Goal: Task Accomplishment & Management: Use online tool/utility

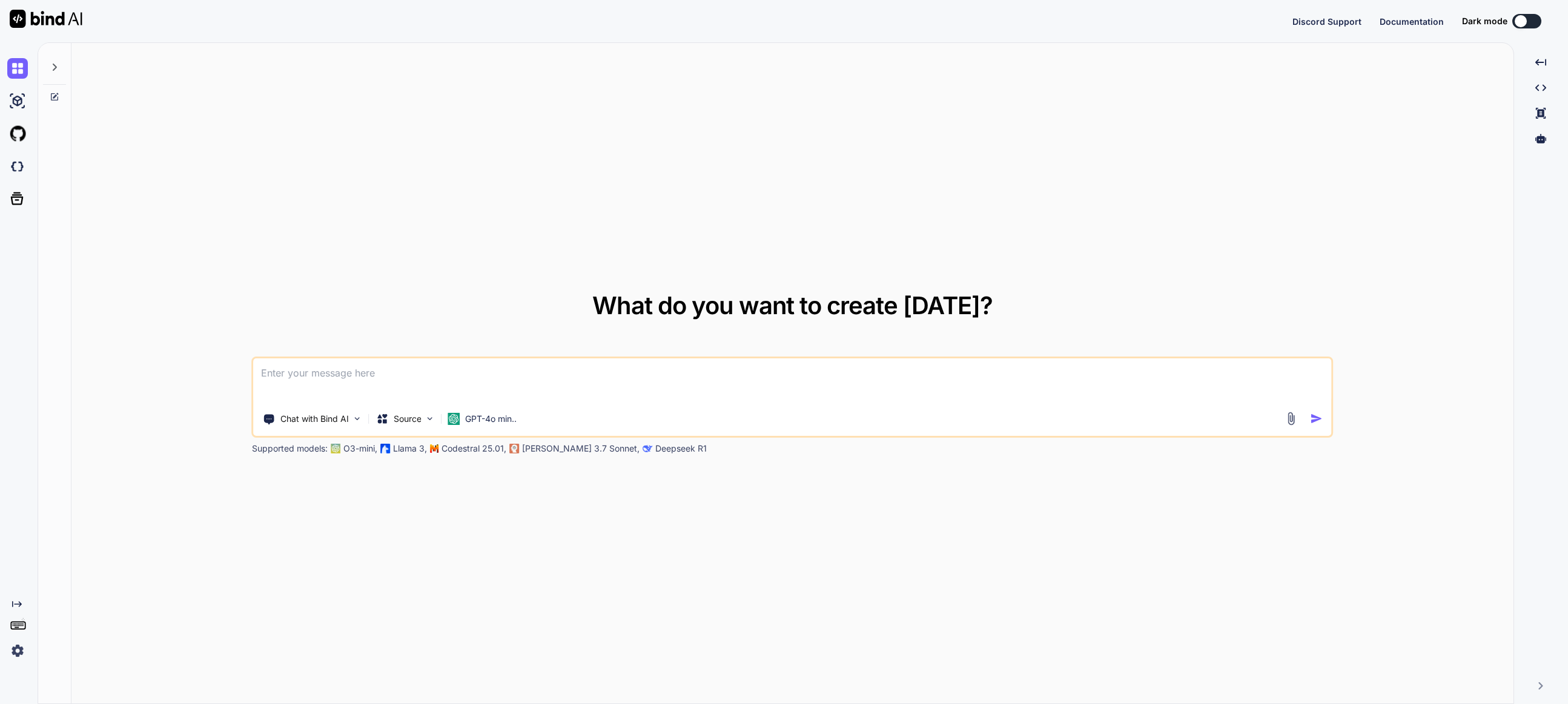
click at [18, 651] on img at bounding box center [18, 651] width 21 height 21
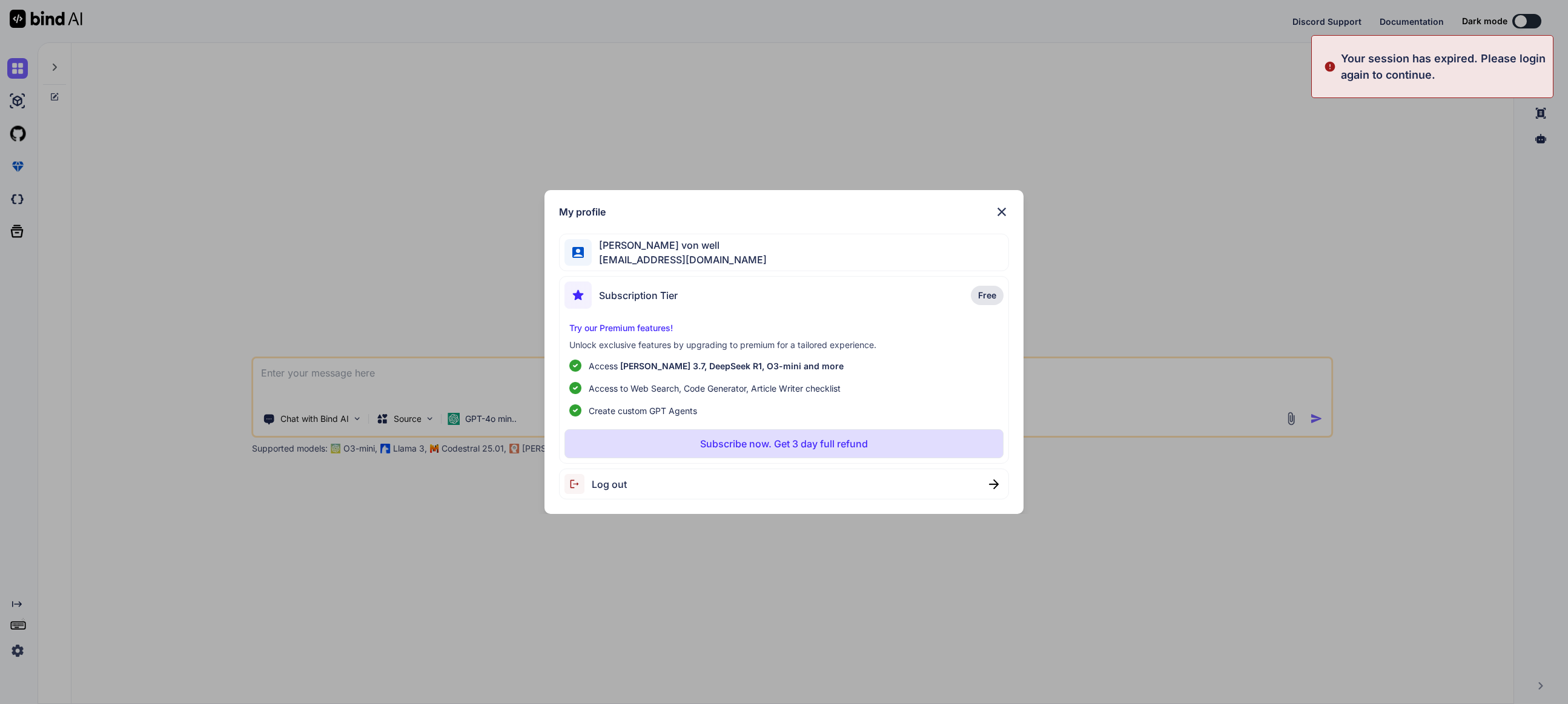
type textarea "x"
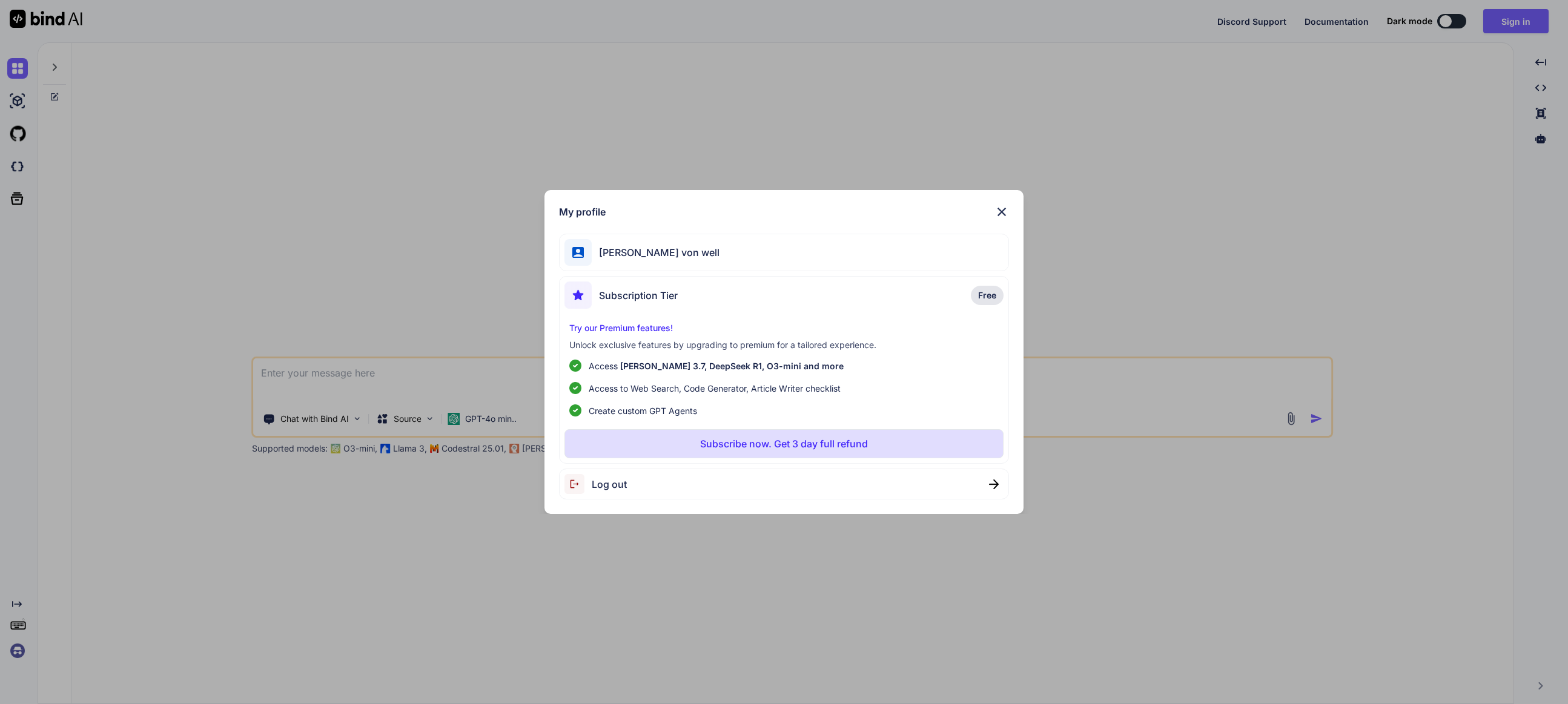
click at [1004, 209] on img at bounding box center [1001, 211] width 14 height 14
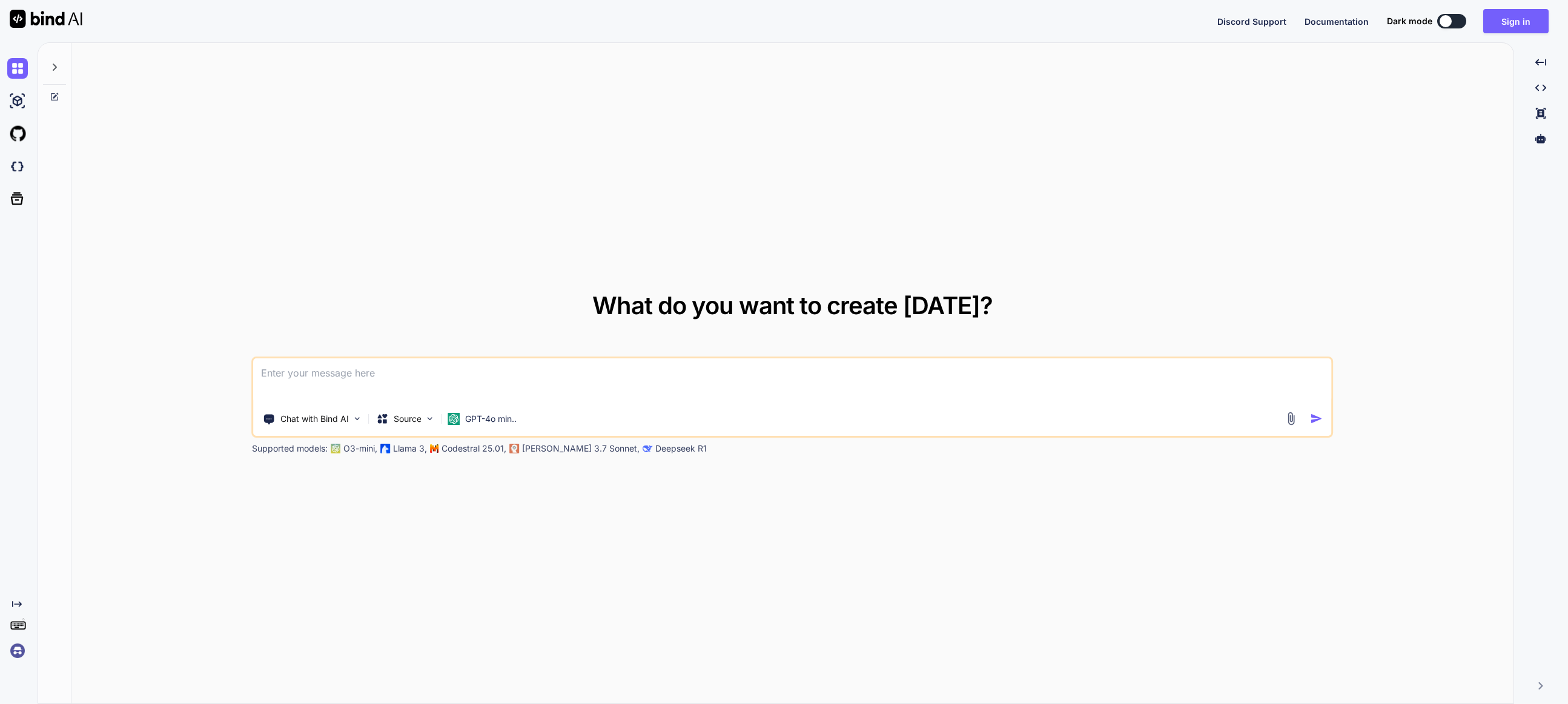
click at [23, 654] on img at bounding box center [18, 651] width 21 height 21
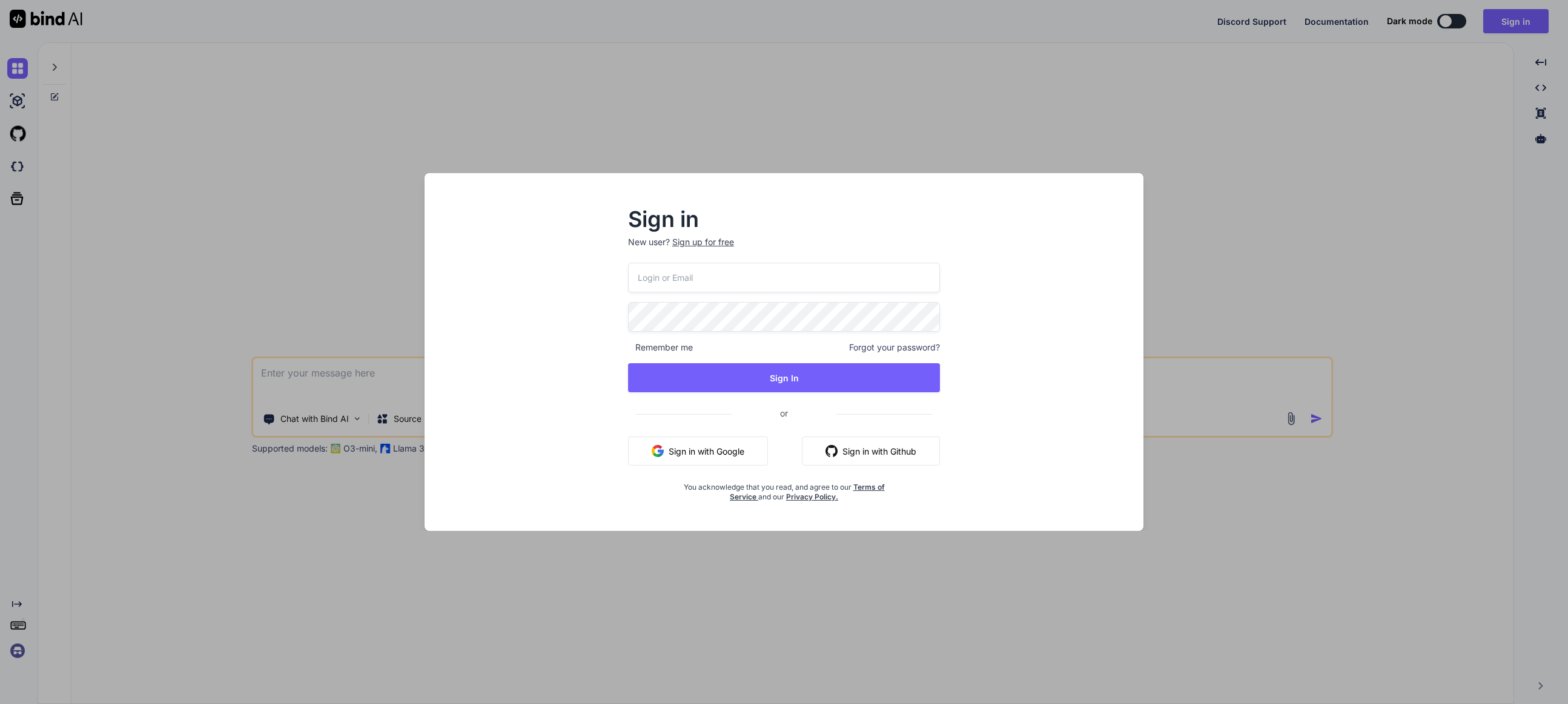
click at [745, 271] on input "email" at bounding box center [784, 278] width 313 height 30
click at [744, 272] on input "email" at bounding box center [784, 278] width 313 height 30
click at [675, 452] on button "Sign in with Google" at bounding box center [698, 450] width 140 height 29
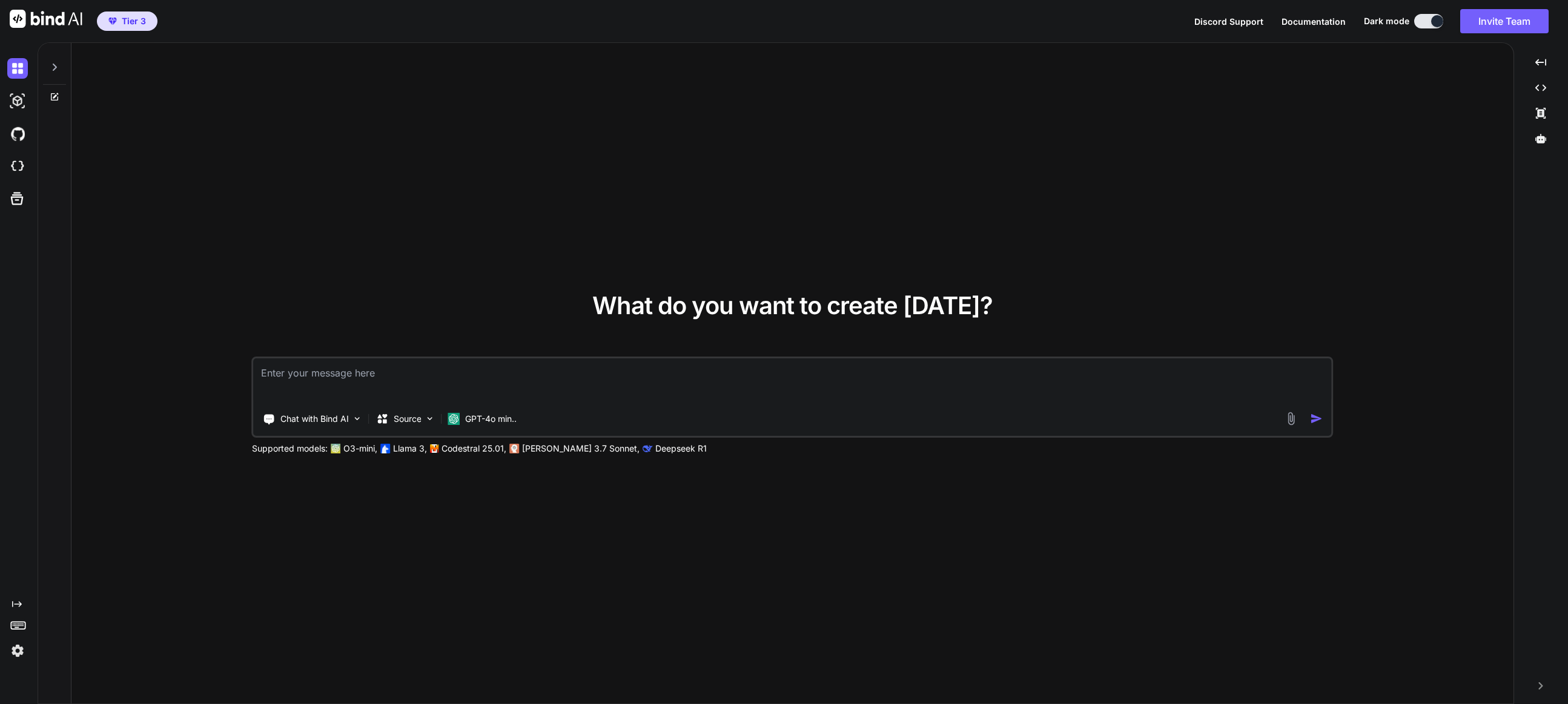
click at [22, 653] on img at bounding box center [18, 651] width 21 height 21
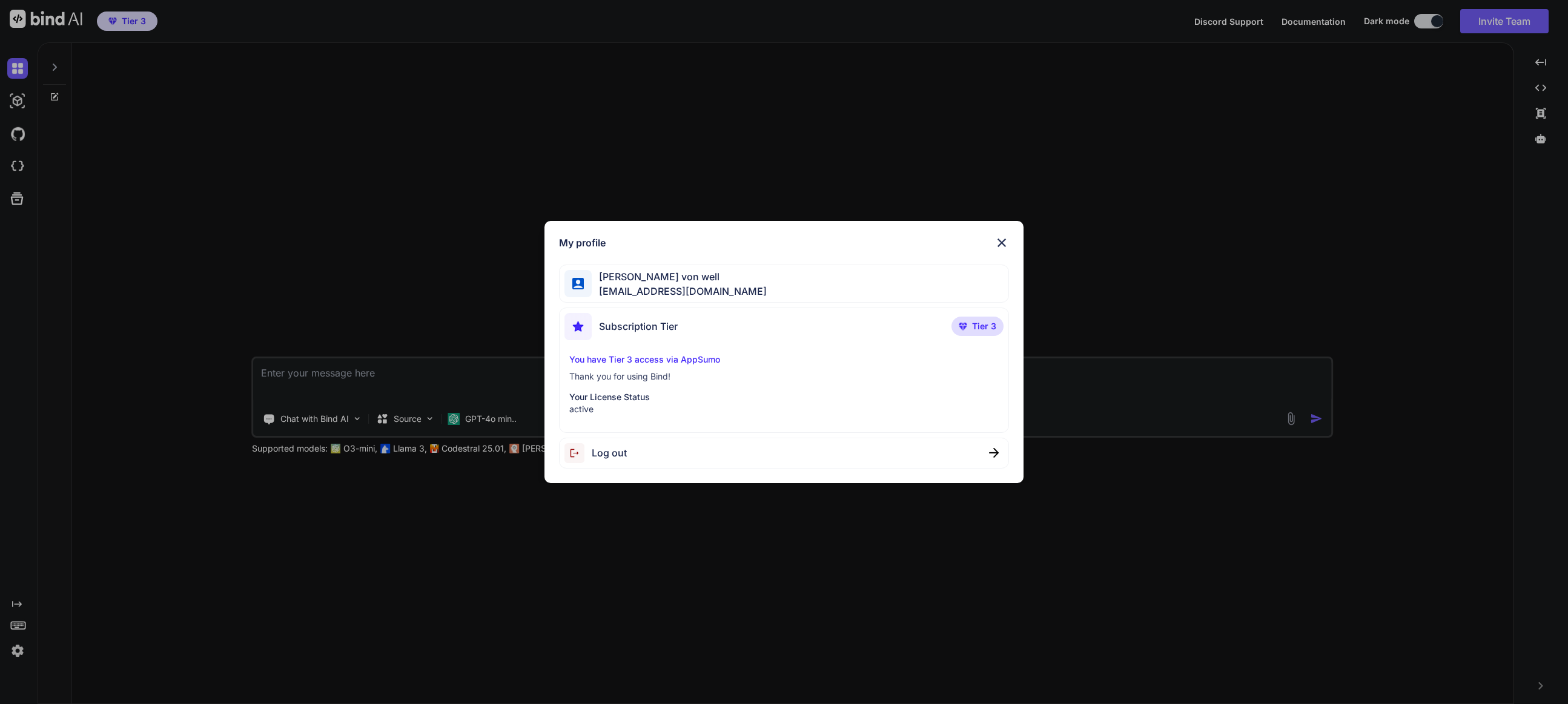
click at [622, 377] on p "Thank you for using Bind!" at bounding box center [784, 376] width 430 height 13
click at [635, 359] on p "You have Tier 3 access via AppSumo" at bounding box center [784, 360] width 430 height 13
click at [1001, 239] on img at bounding box center [1001, 242] width 14 height 14
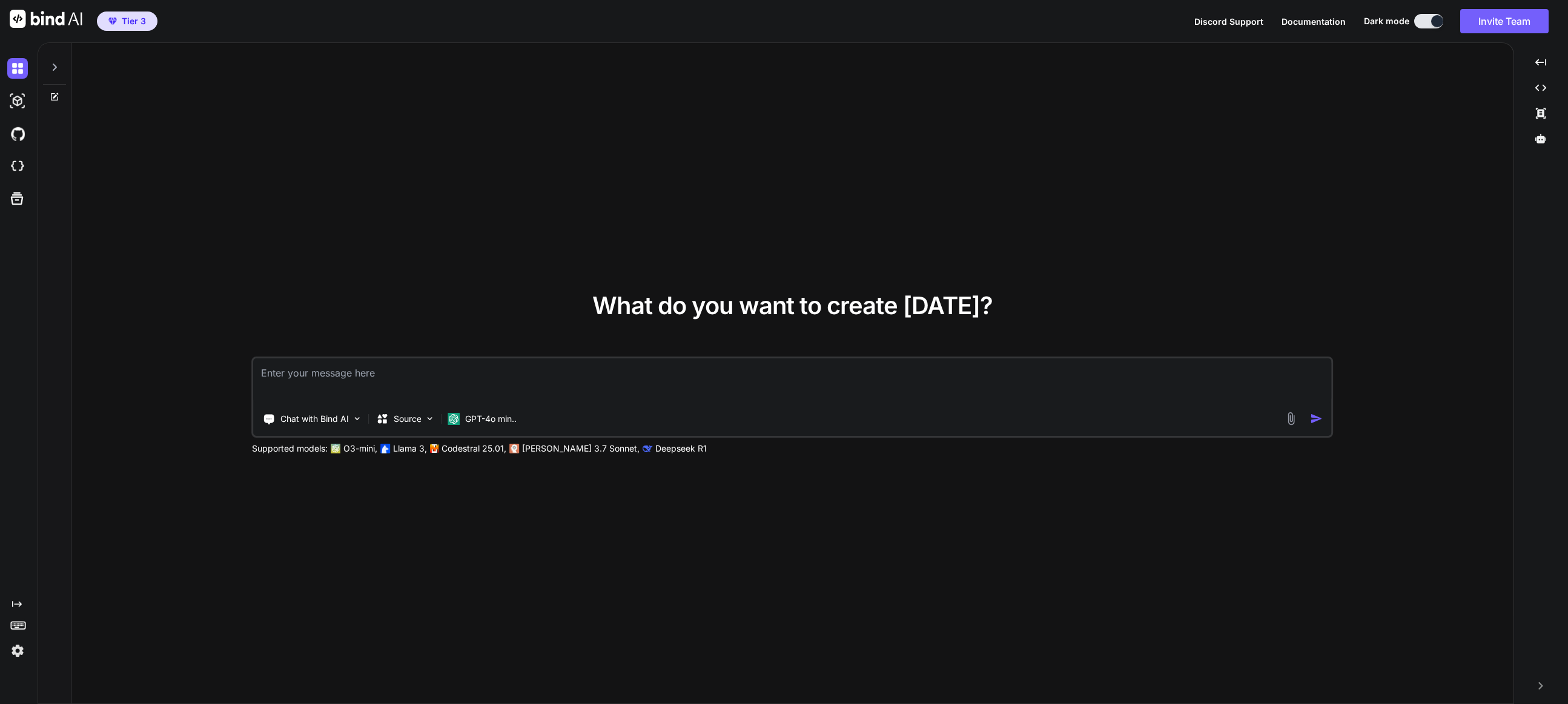
click at [13, 601] on icon "Created with Pixso." at bounding box center [18, 605] width 10 height 10
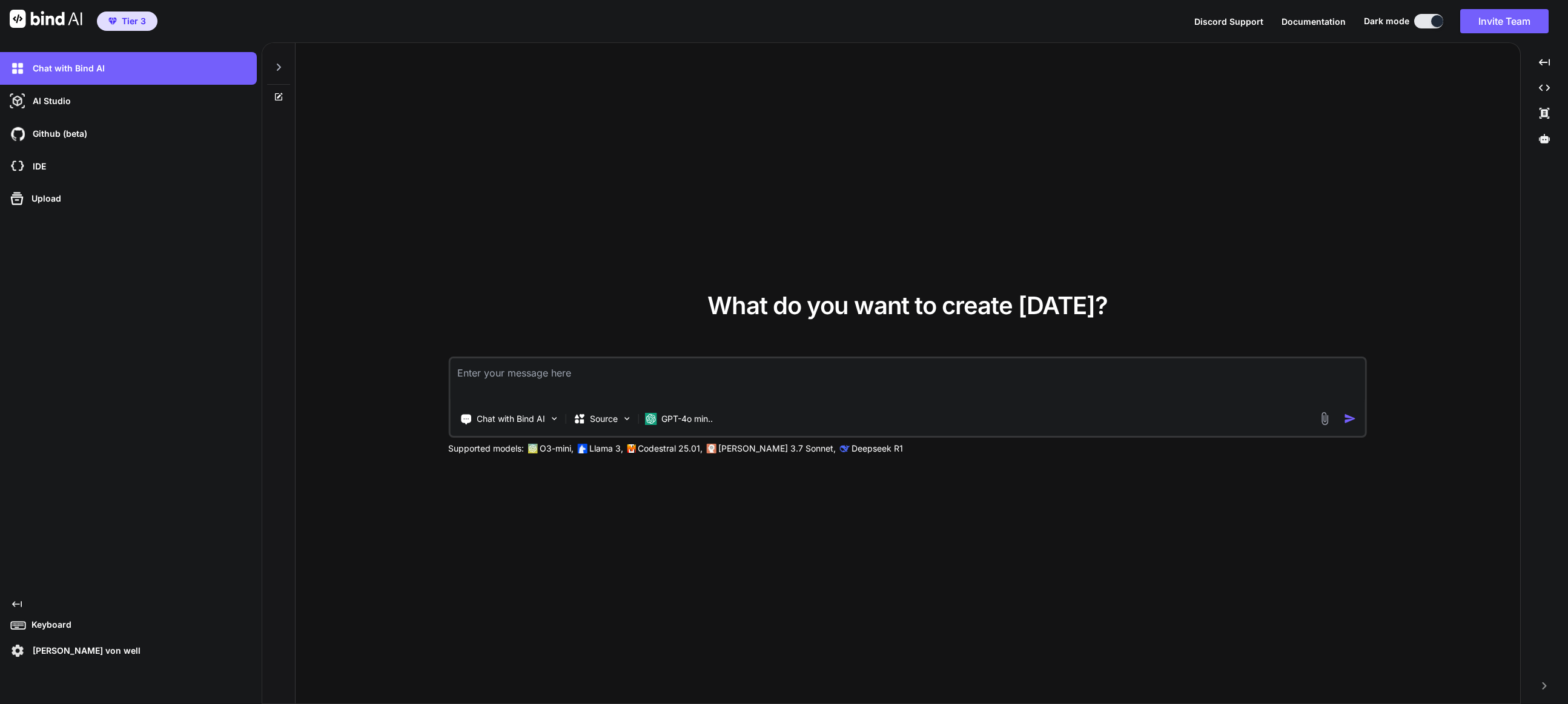
click at [23, 611] on div "Created with Pixso. Keyboard [PERSON_NAME] von well" at bounding box center [129, 631] width 257 height 62
click at [14, 608] on icon "Created with Pixso." at bounding box center [18, 605] width 10 height 10
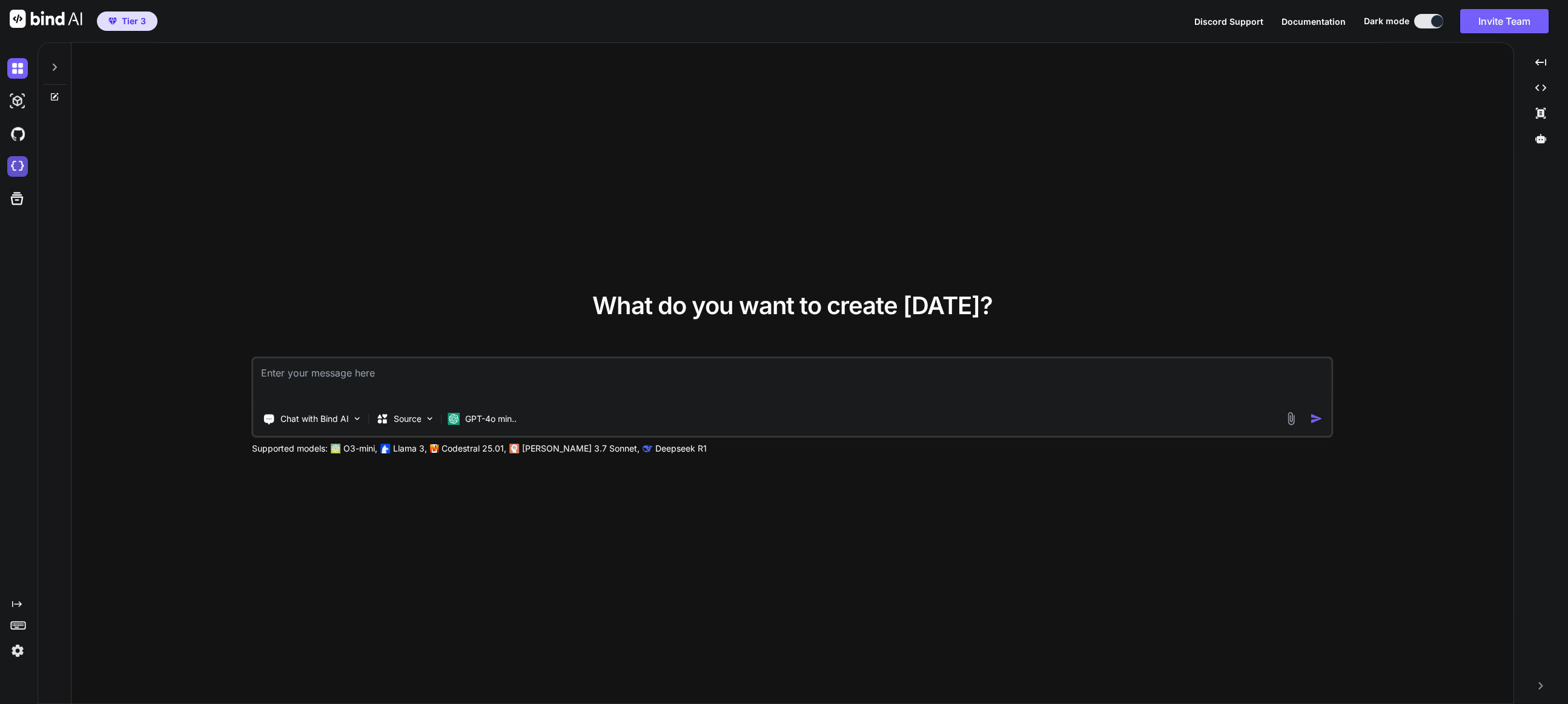
click at [18, 169] on img at bounding box center [18, 166] width 21 height 21
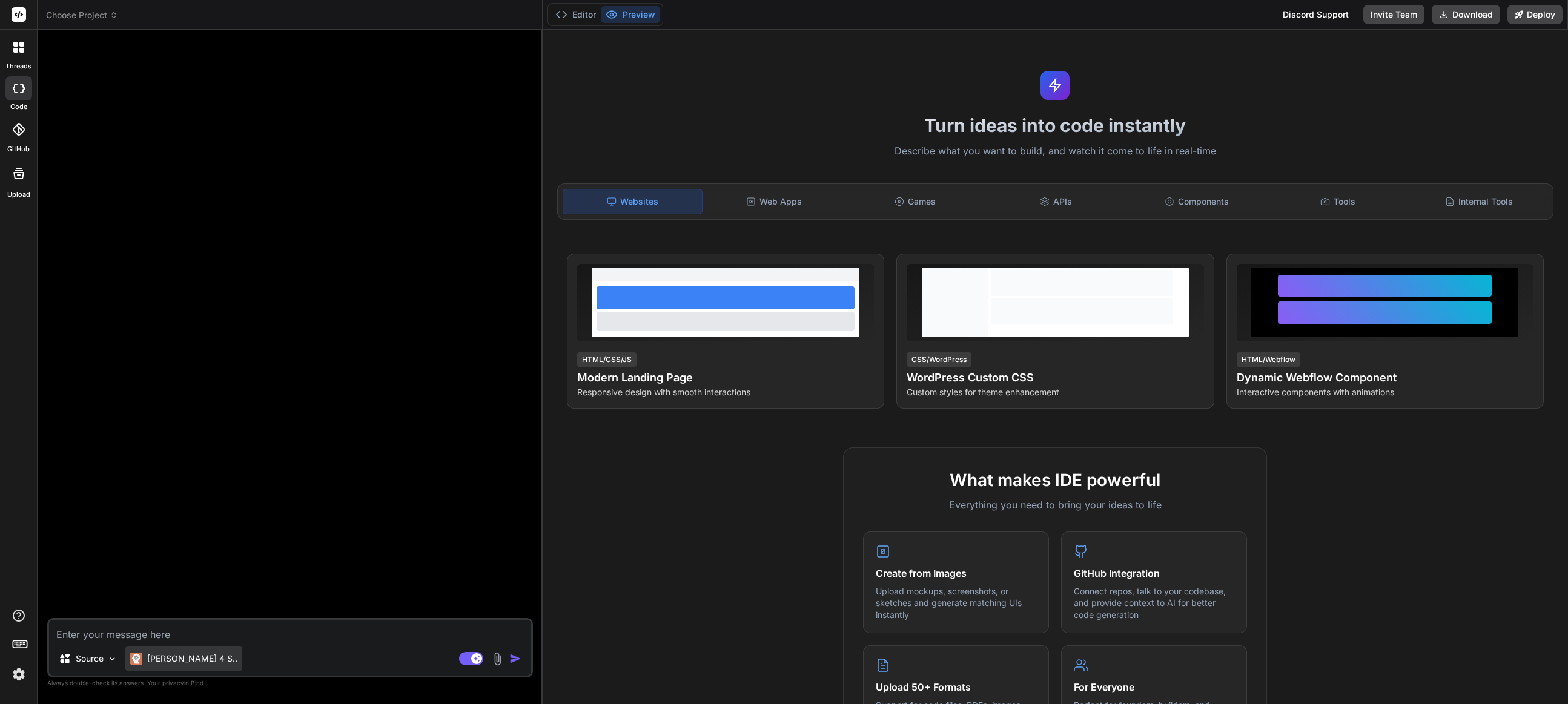
click at [166, 654] on p "[PERSON_NAME] 4 S.." at bounding box center [192, 659] width 90 height 13
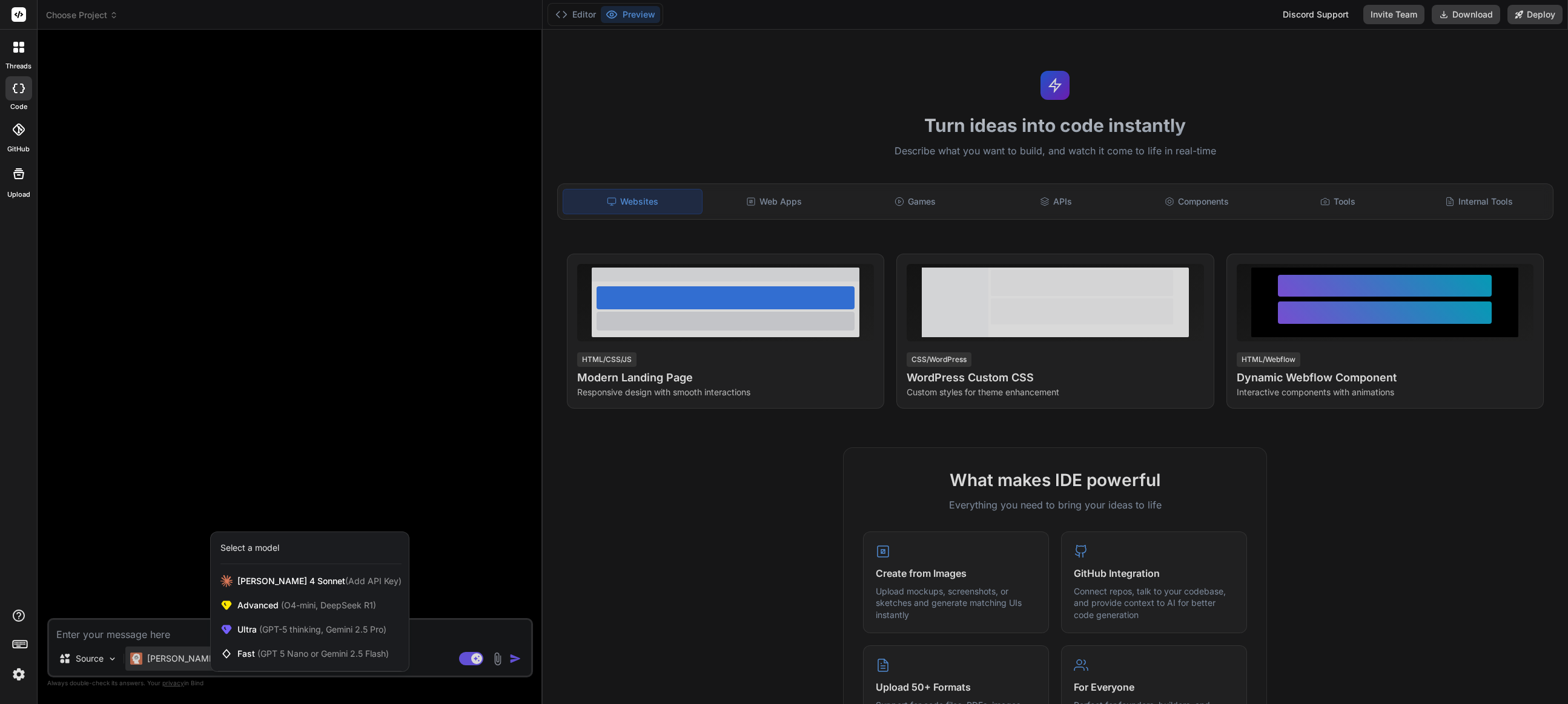
click at [158, 636] on div at bounding box center [784, 352] width 1568 height 704
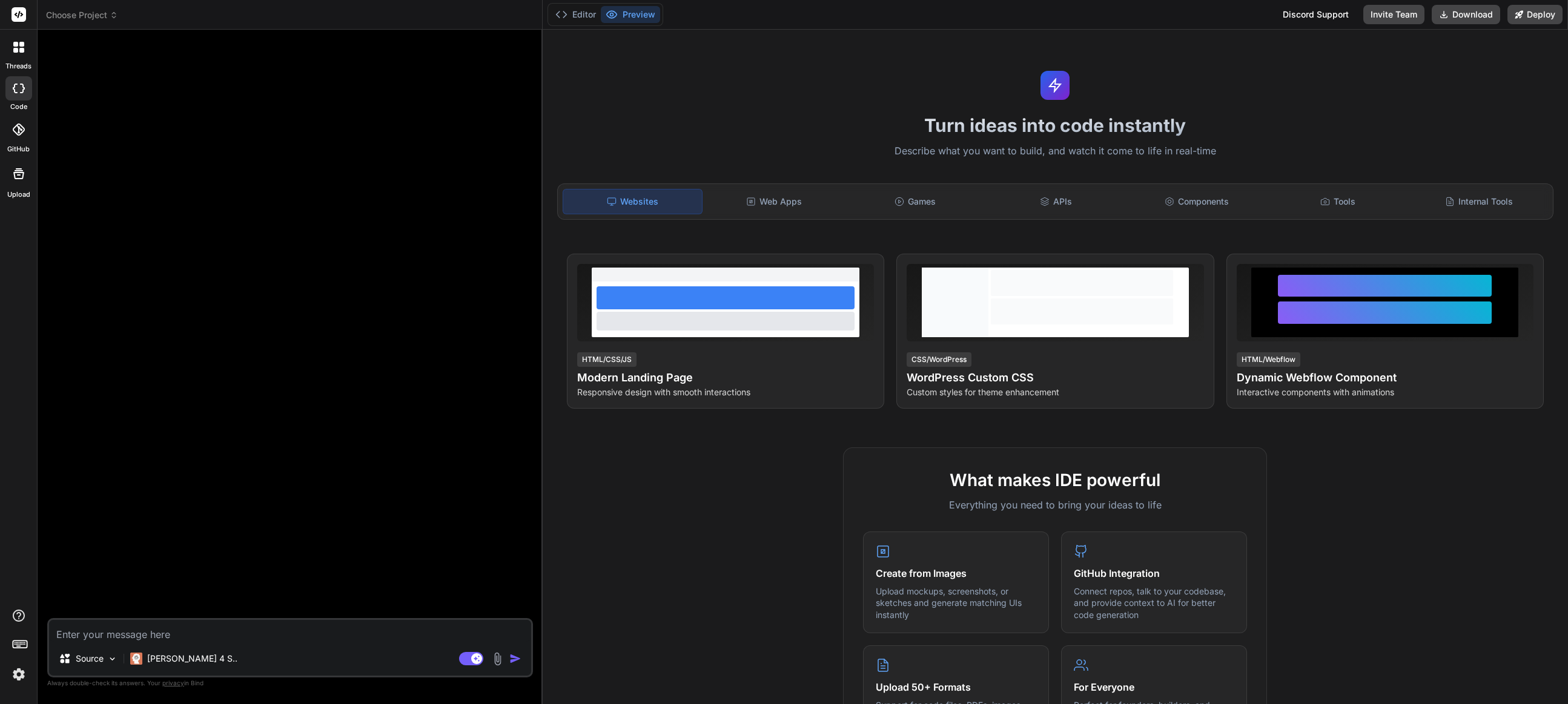
click at [69, 14] on span "Choose Project" at bounding box center [82, 15] width 72 height 13
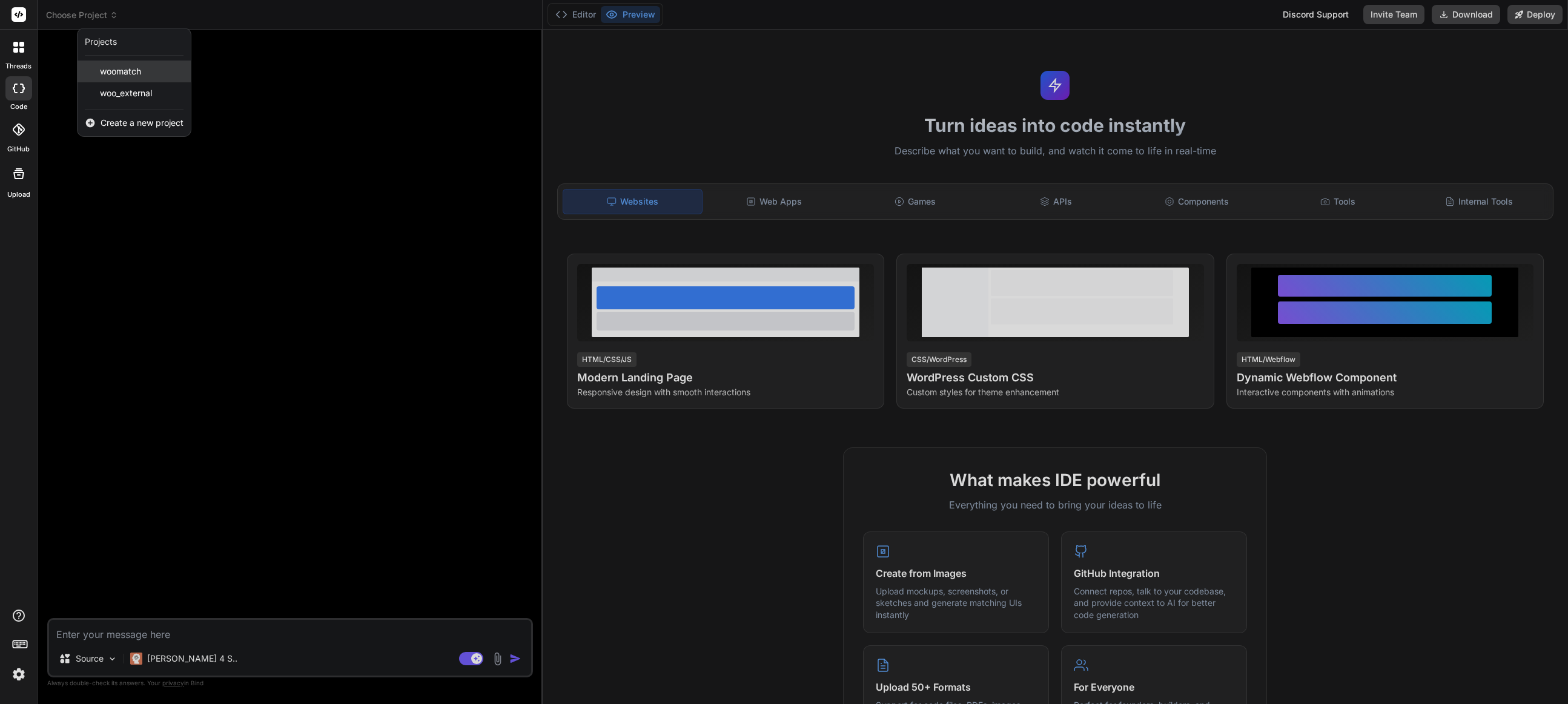
click at [160, 71] on div "woomatch" at bounding box center [134, 72] width 113 height 22
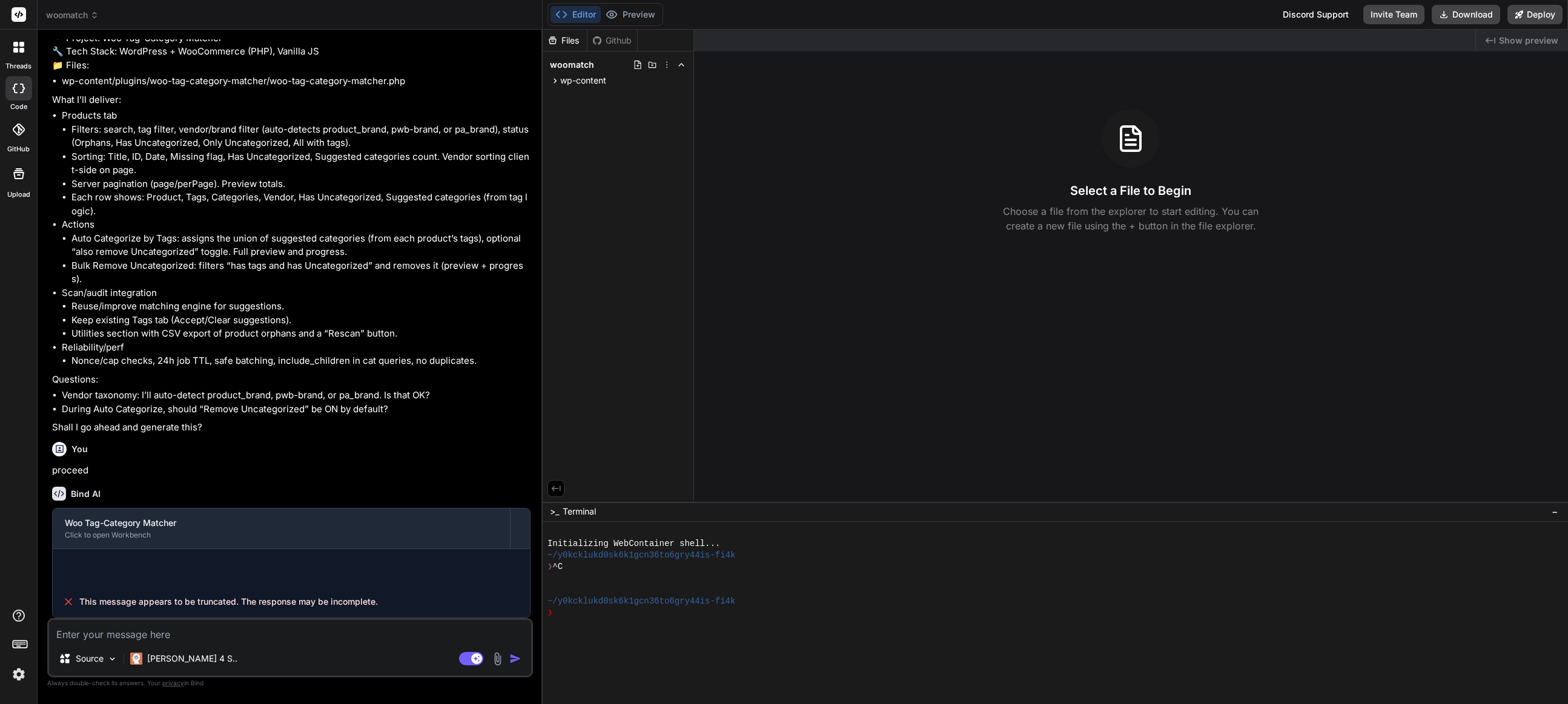
scroll to position [1753, 0]
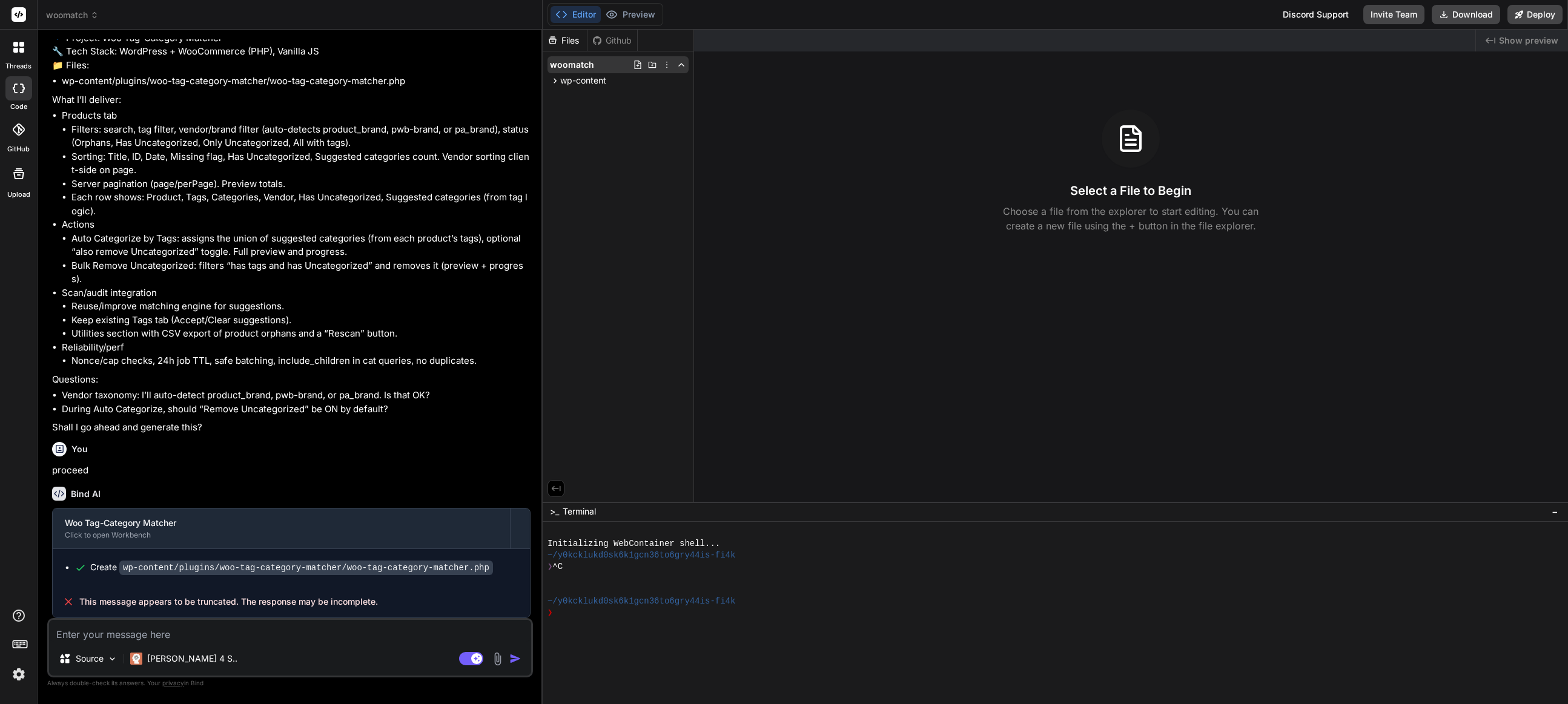
click at [668, 63] on icon at bounding box center [667, 65] width 10 height 10
click at [618, 116] on div "Delete" at bounding box center [623, 114] width 121 height 27
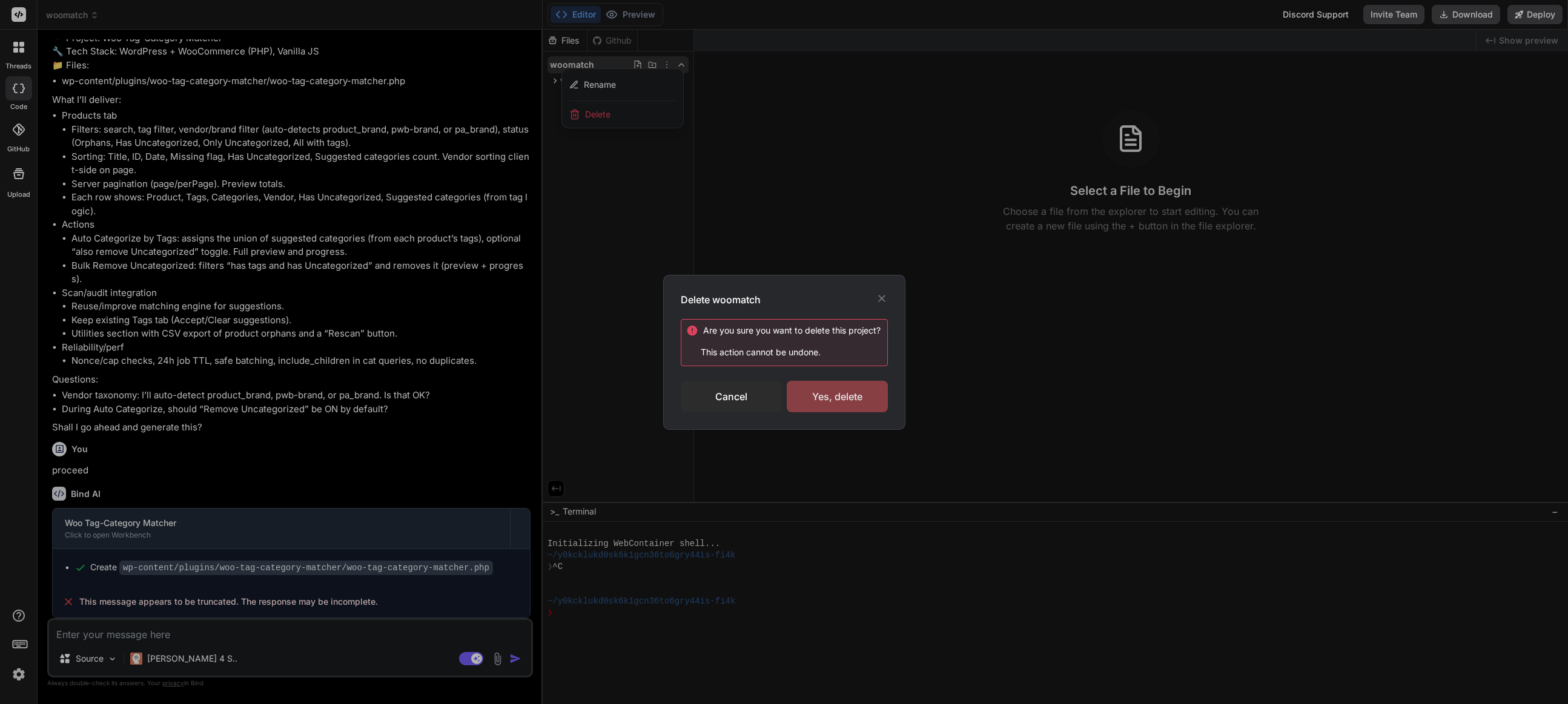
click at [843, 399] on div "Yes, delete" at bounding box center [837, 397] width 101 height 32
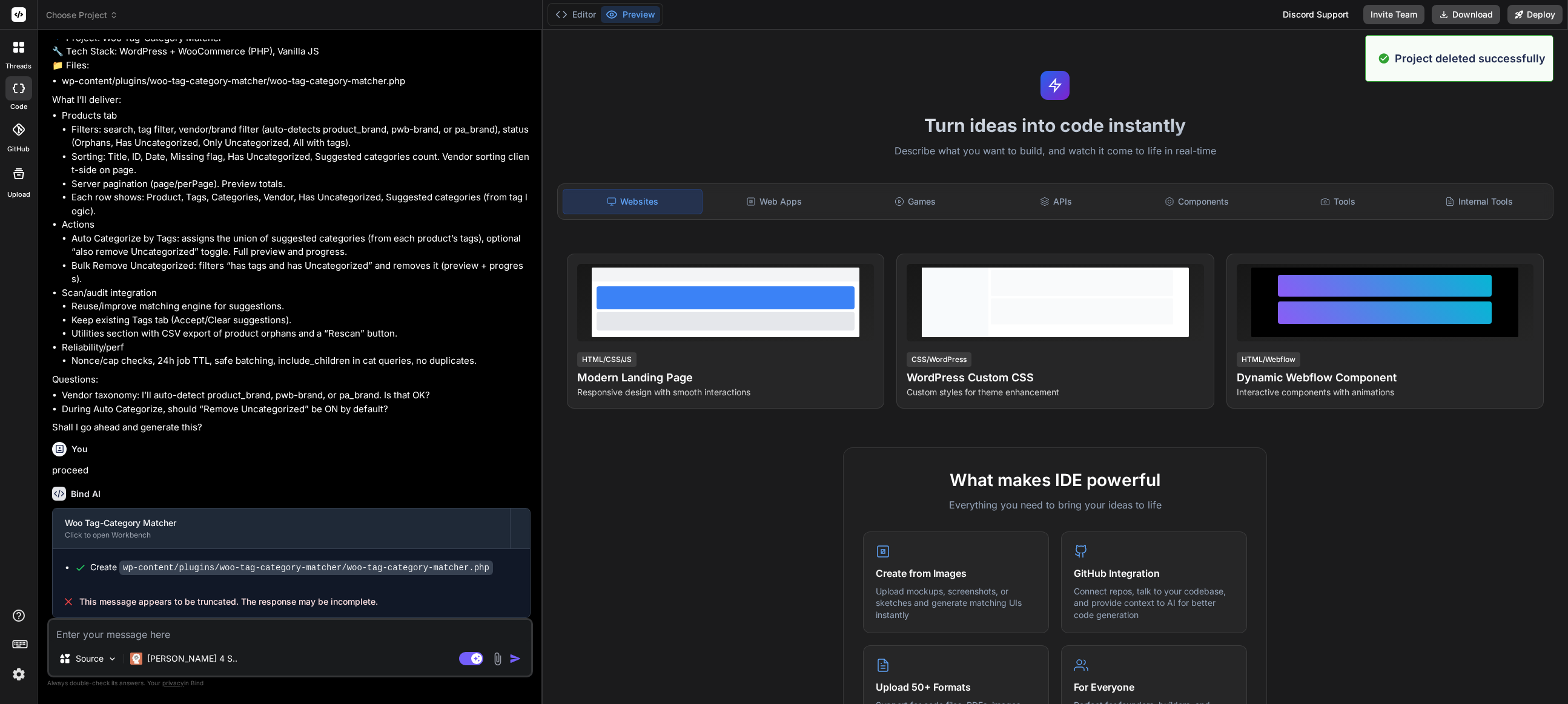
click at [87, 8] on header "Choose Project Created with Pixso." at bounding box center [290, 15] width 505 height 30
click at [84, 12] on span "Choose Project" at bounding box center [82, 15] width 72 height 13
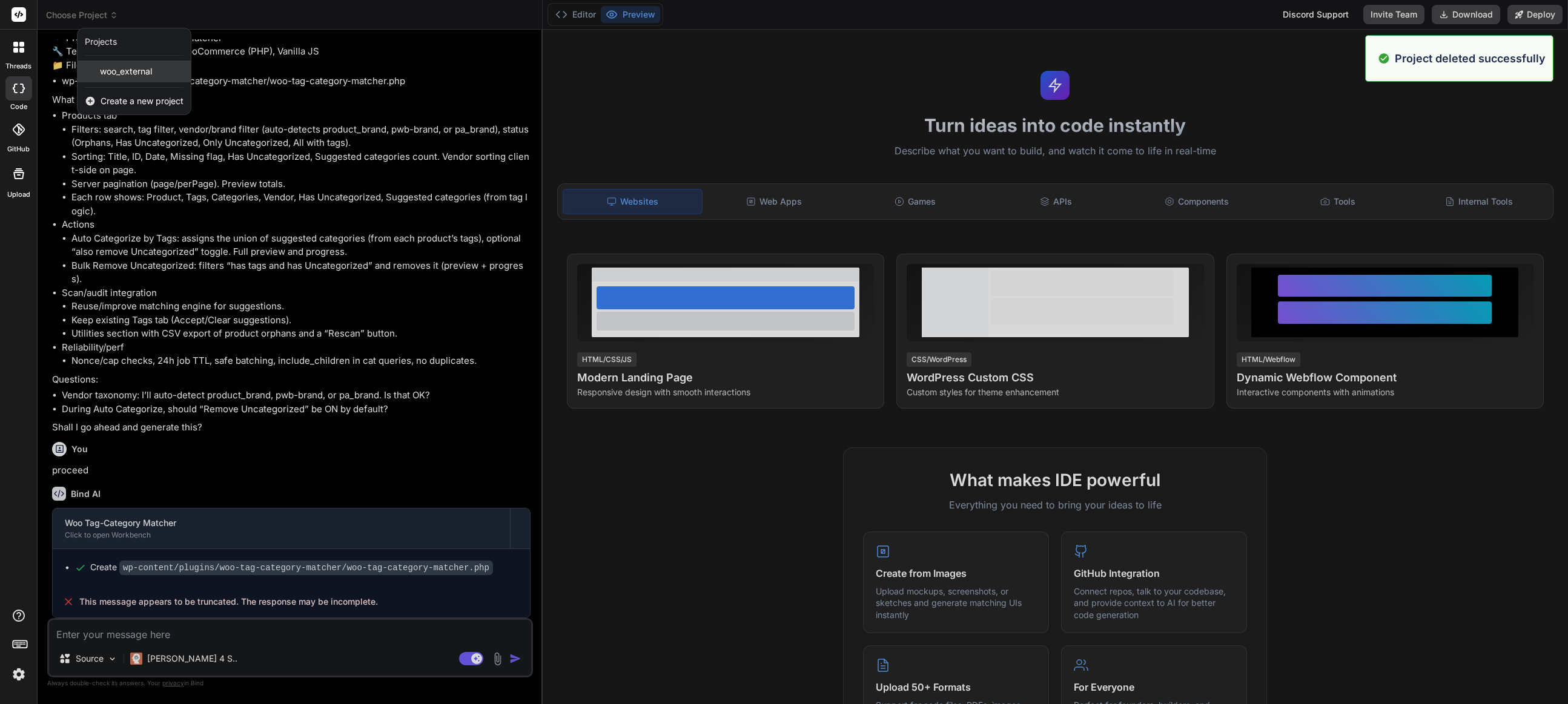
click at [120, 72] on span "woo_external" at bounding box center [126, 71] width 52 height 13
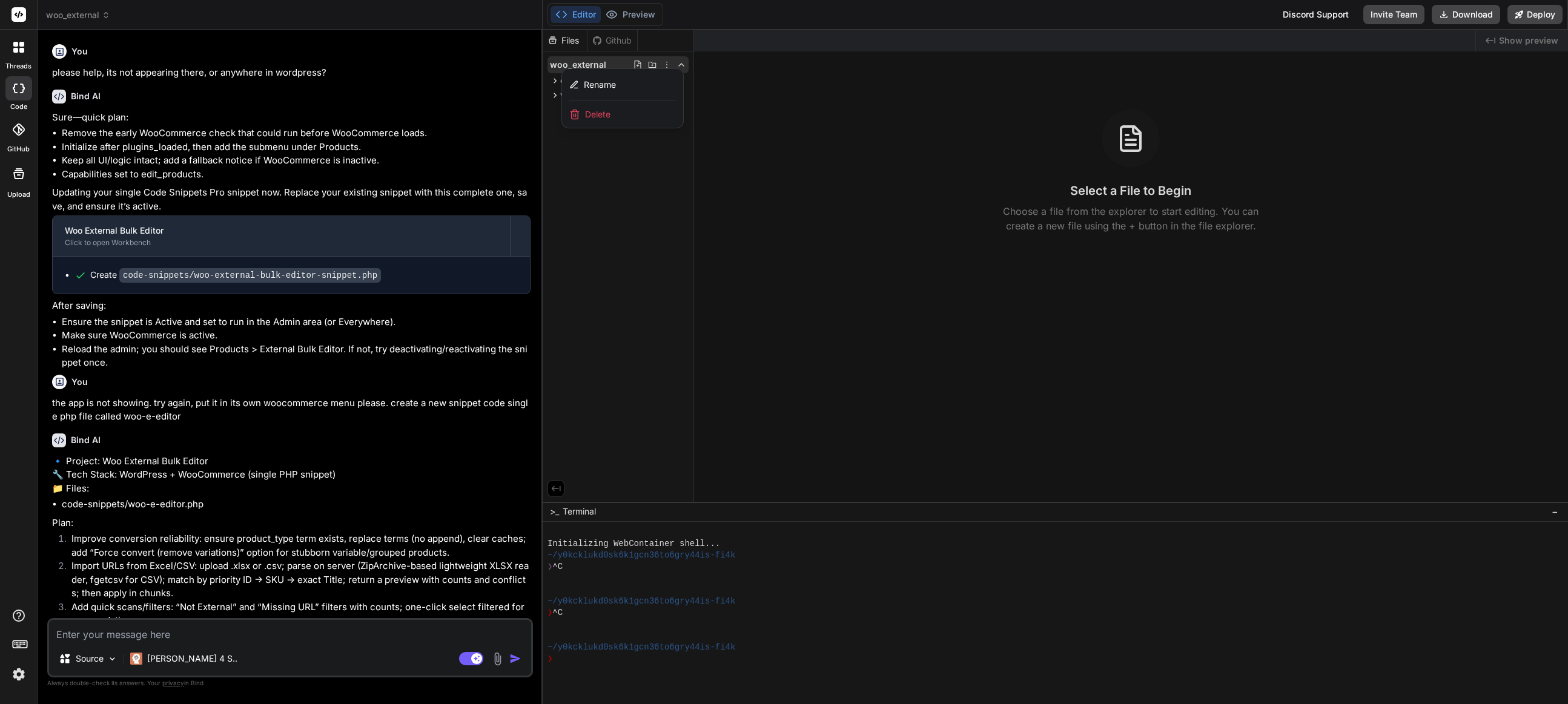
click at [602, 109] on span "Delete" at bounding box center [597, 114] width 25 height 13
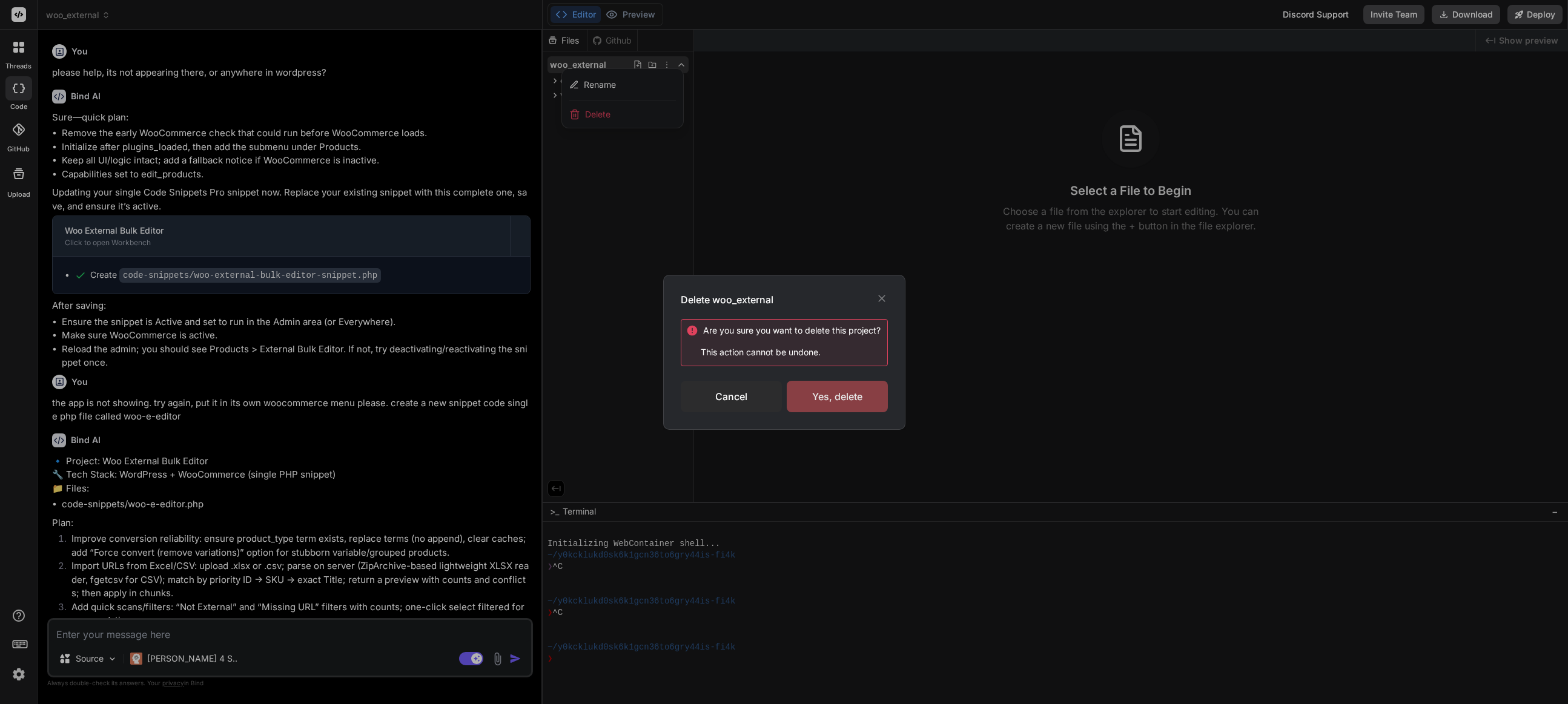
click at [843, 399] on div "Yes, delete" at bounding box center [837, 397] width 101 height 32
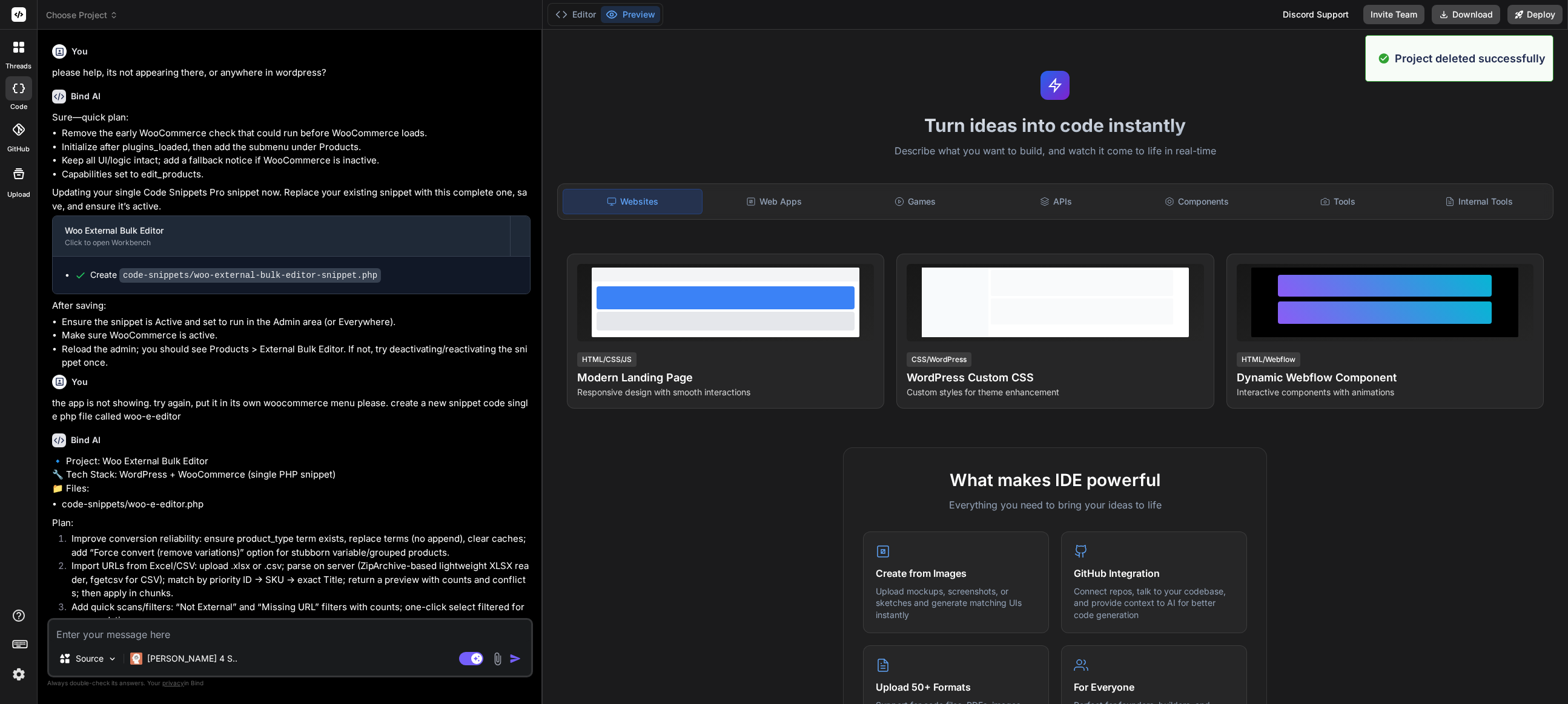
click at [20, 54] on div at bounding box center [18, 47] width 25 height 25
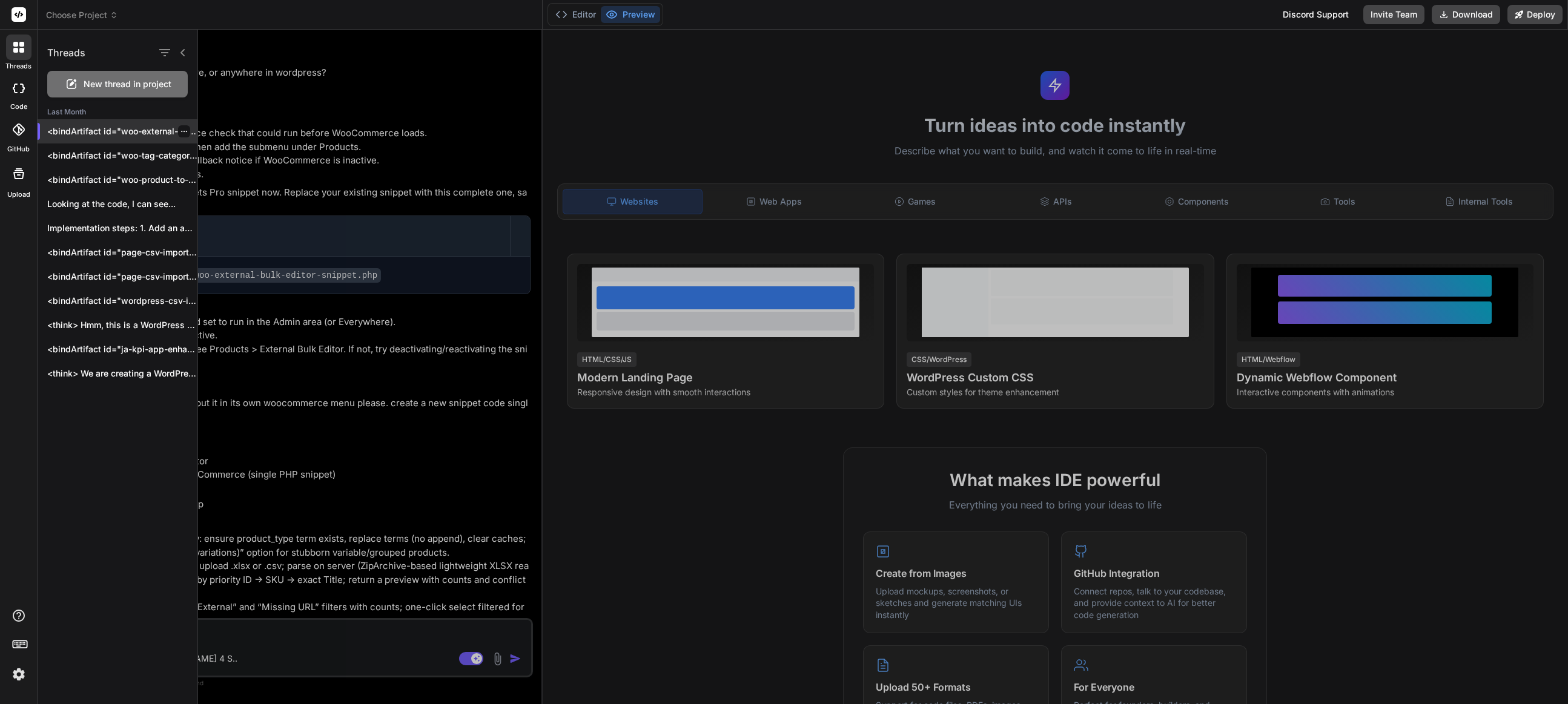
click at [180, 132] on icon "button" at bounding box center [184, 131] width 8 height 8
click at [217, 181] on span "Delete" at bounding box center [211, 179] width 26 height 13
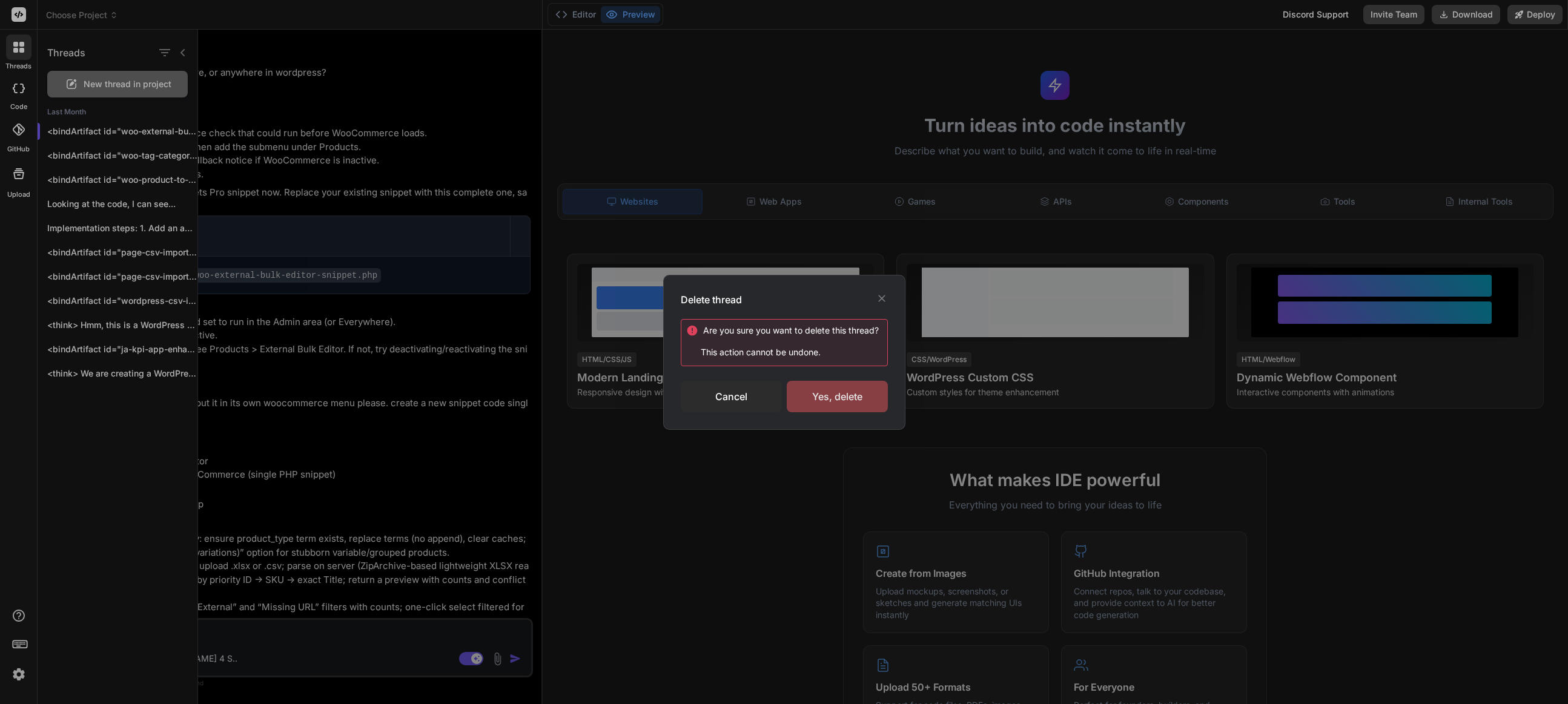
click at [828, 390] on div "Yes, delete" at bounding box center [837, 397] width 101 height 32
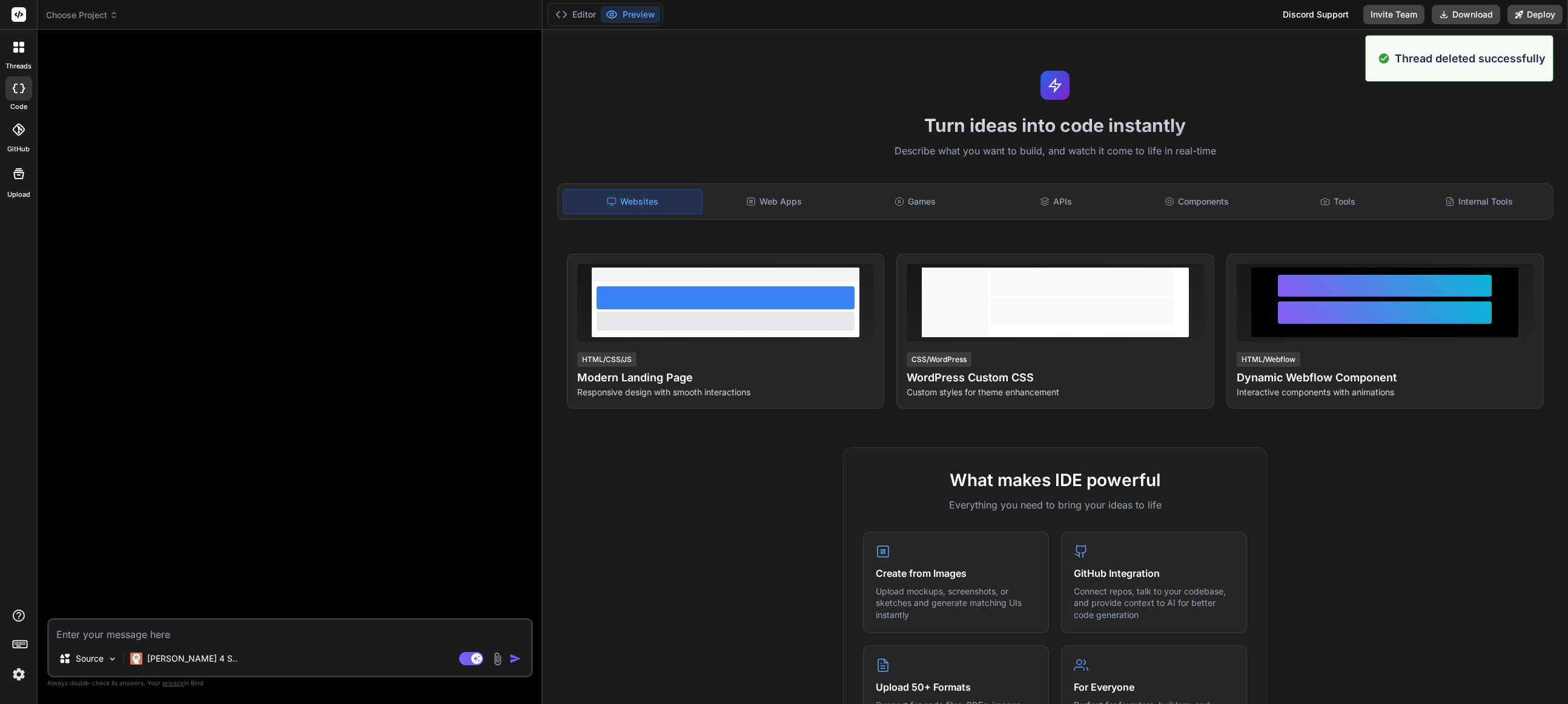
click at [21, 51] on icon at bounding box center [22, 50] width 5 height 5
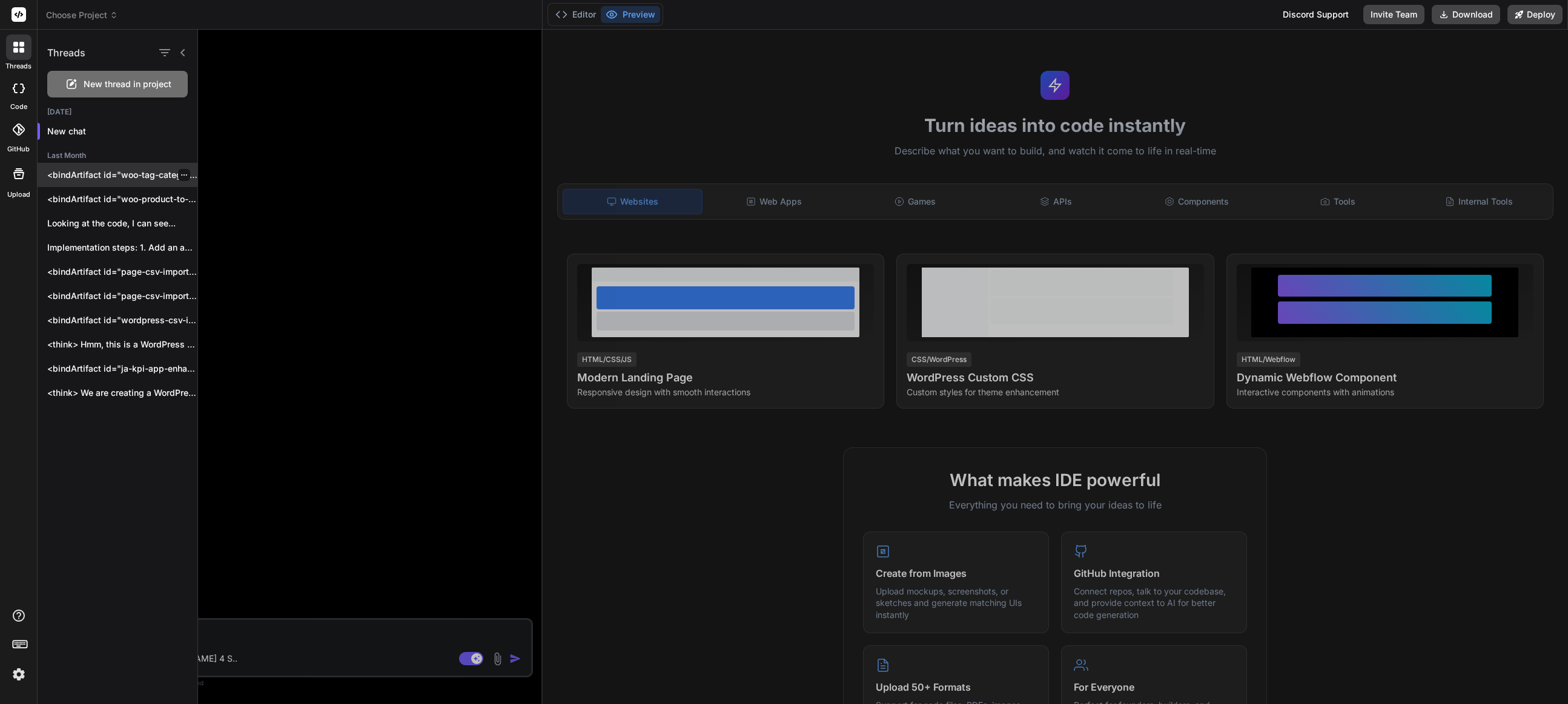
click at [180, 173] on icon "button" at bounding box center [184, 174] width 8 height 8
click at [206, 220] on span "Delete" at bounding box center [211, 224] width 26 height 13
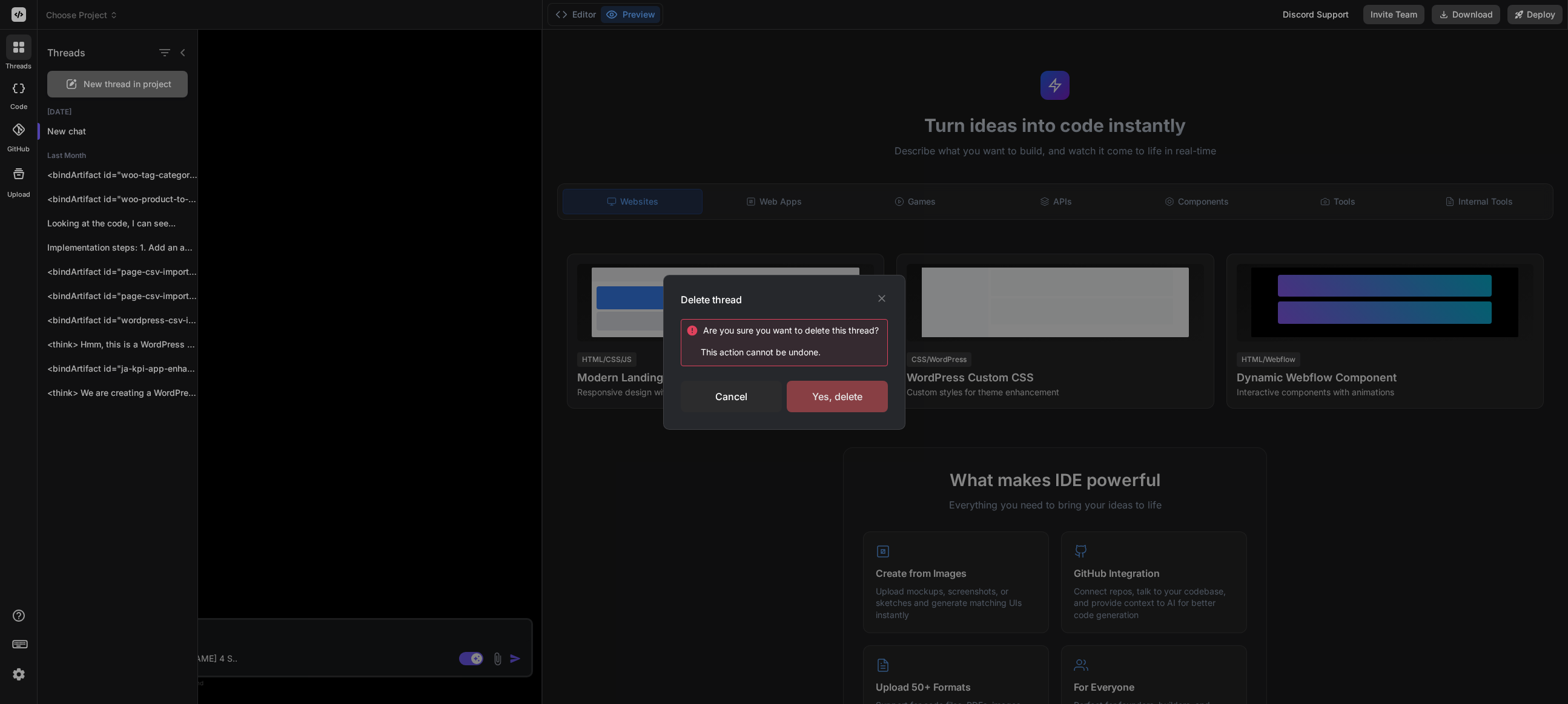
click at [832, 399] on div "Yes, delete" at bounding box center [837, 397] width 101 height 32
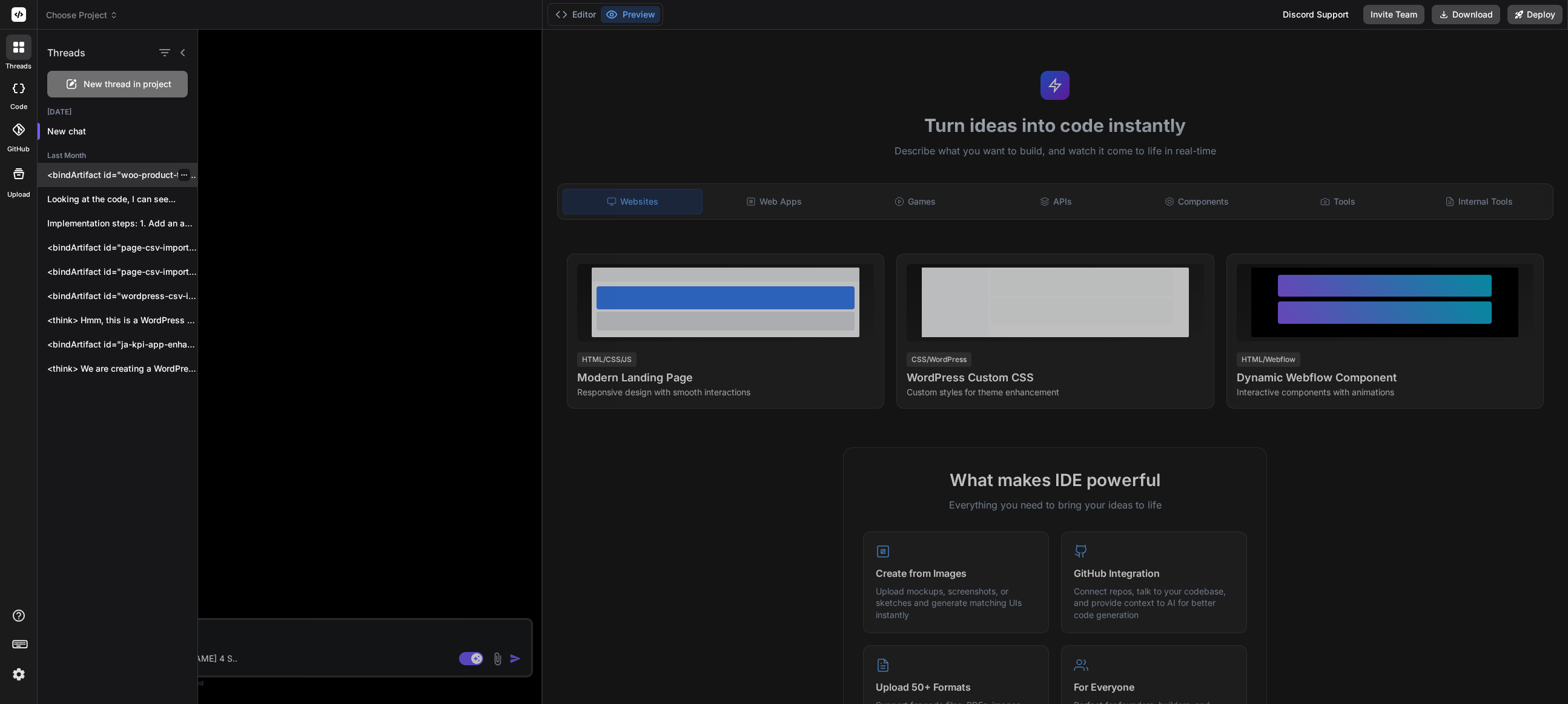
click at [182, 173] on icon "button" at bounding box center [184, 174] width 8 height 8
click at [215, 219] on span "Delete" at bounding box center [211, 224] width 26 height 13
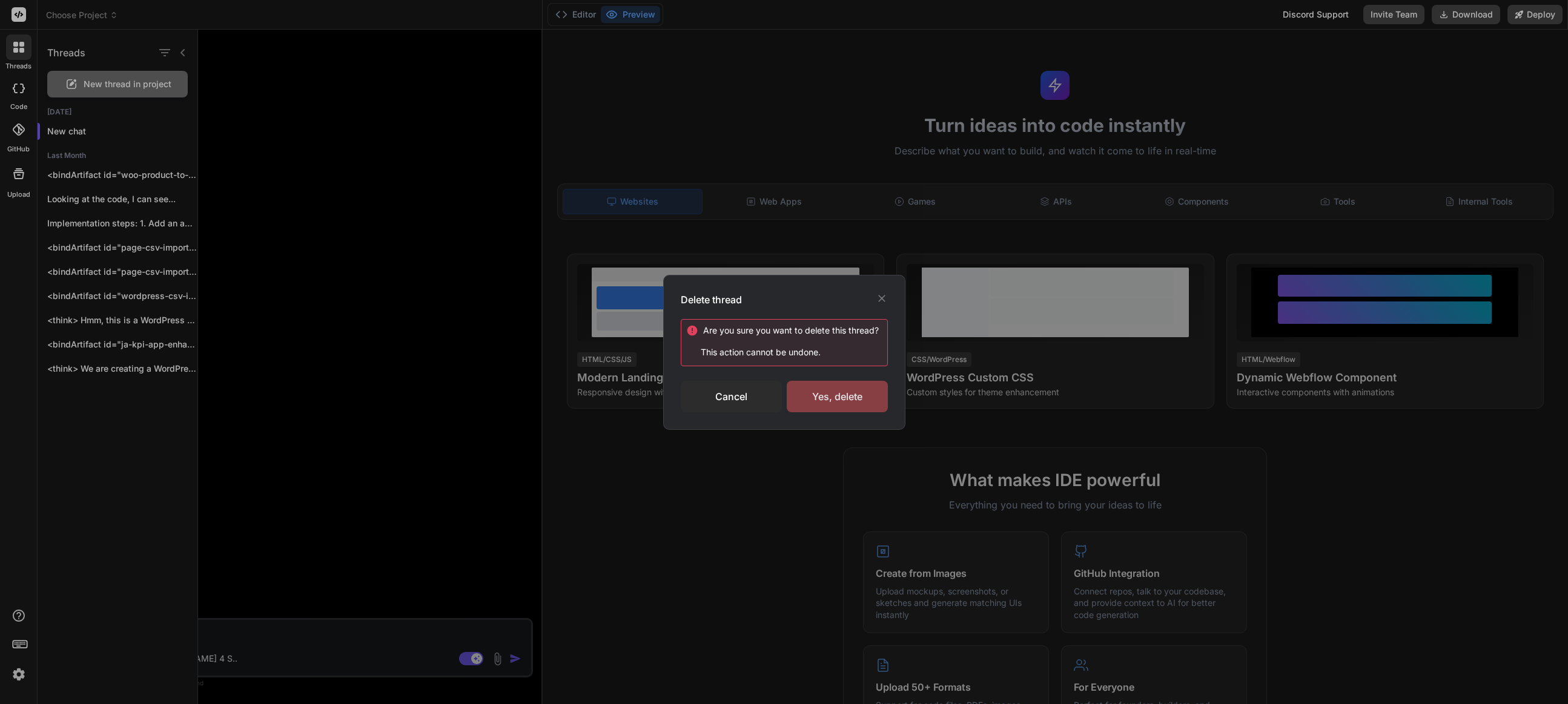
click at [829, 396] on div "Yes, delete" at bounding box center [837, 397] width 101 height 32
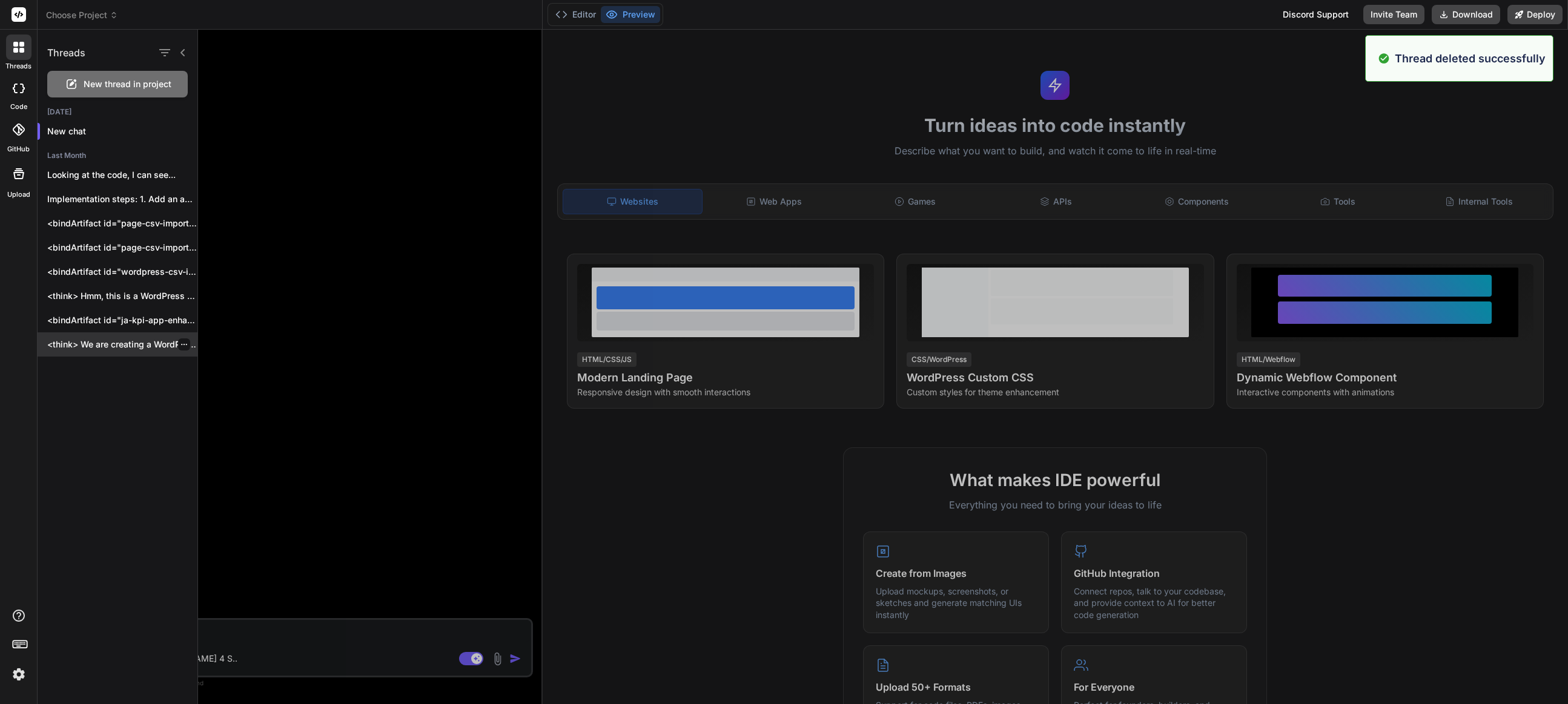
click at [180, 344] on icon "button" at bounding box center [184, 344] width 8 height 8
click at [227, 399] on div "Delete" at bounding box center [235, 393] width 118 height 24
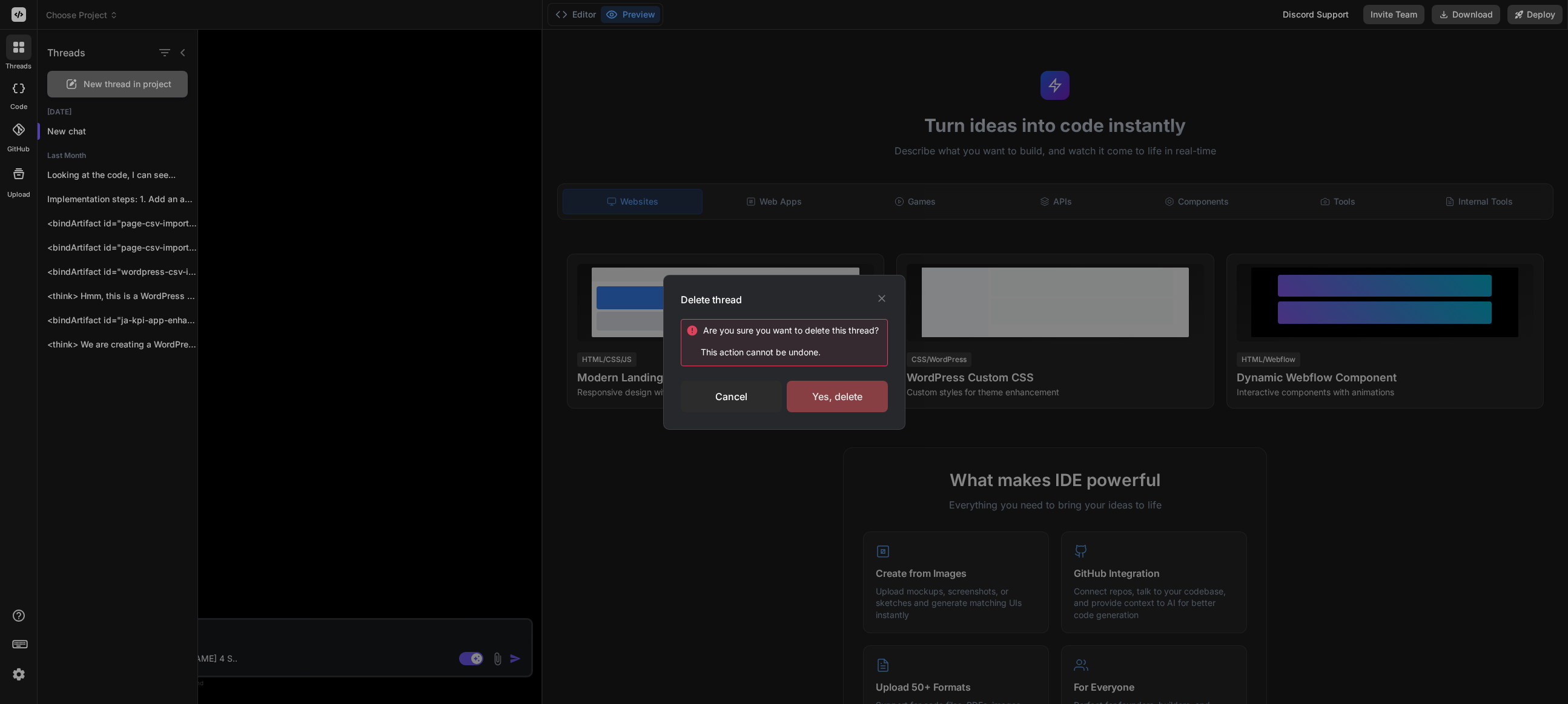
click at [855, 399] on div "Yes, delete" at bounding box center [837, 397] width 101 height 32
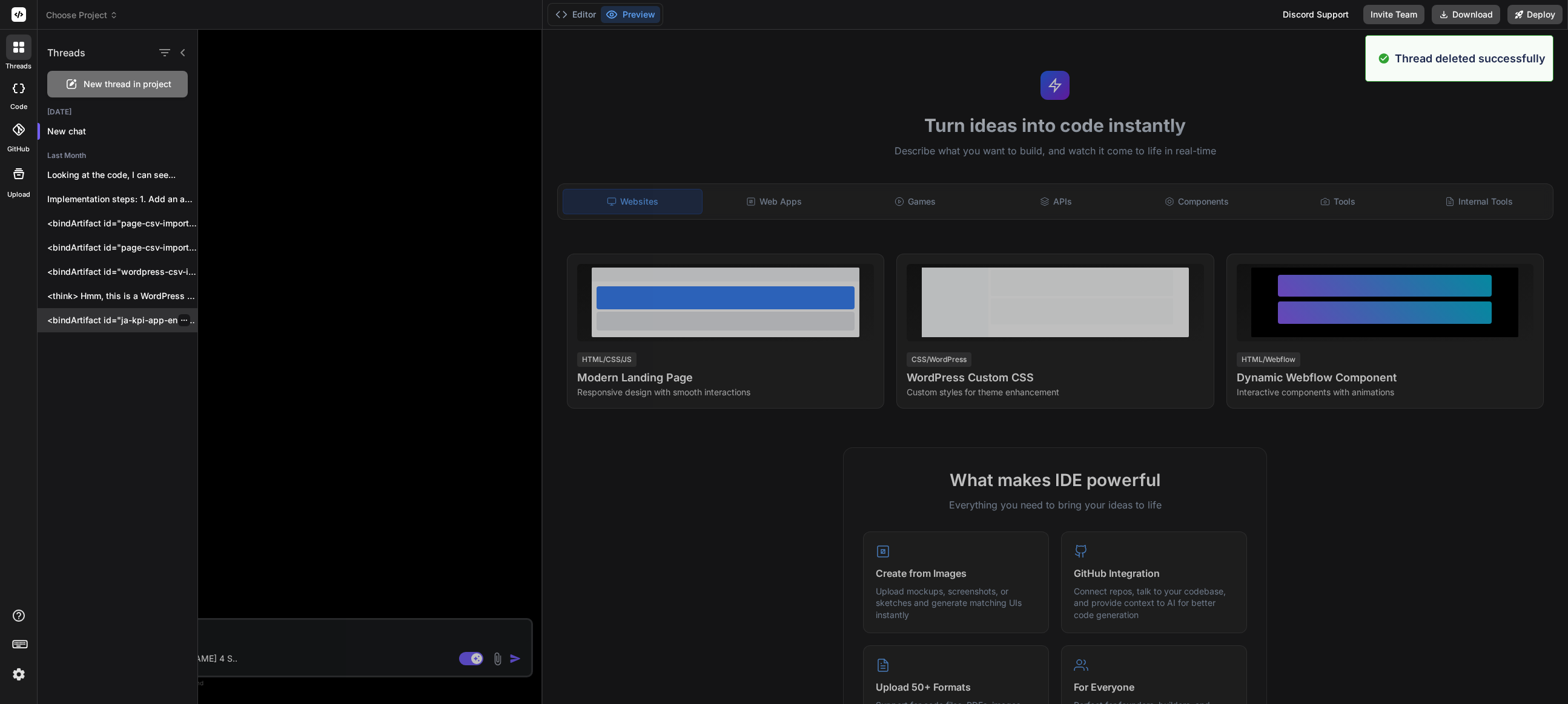
click at [182, 319] on icon "button" at bounding box center [184, 320] width 8 height 8
click at [224, 369] on span "Delete" at bounding box center [211, 369] width 26 height 13
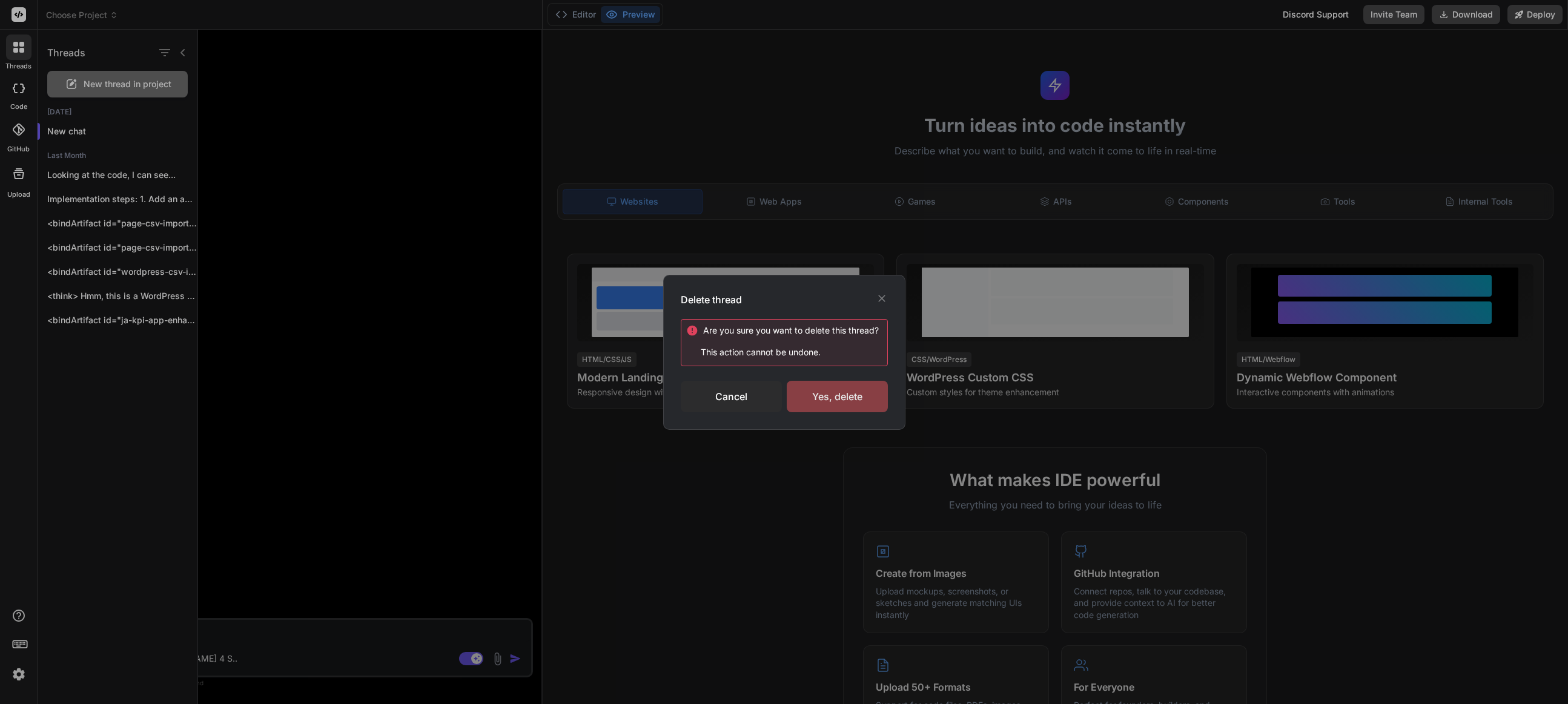
click at [839, 392] on div "Yes, delete" at bounding box center [837, 397] width 101 height 32
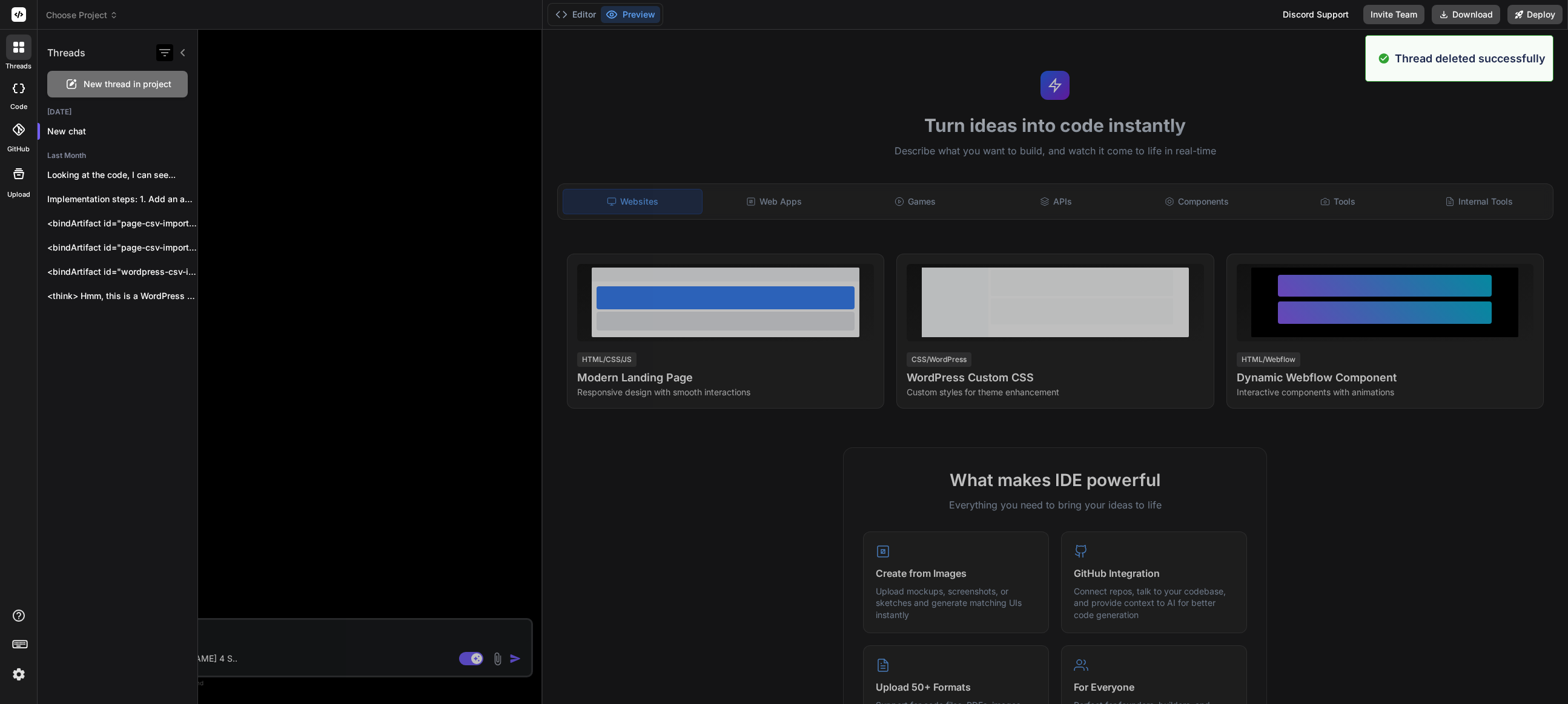
click at [166, 49] on icon "button" at bounding box center [164, 53] width 11 height 8
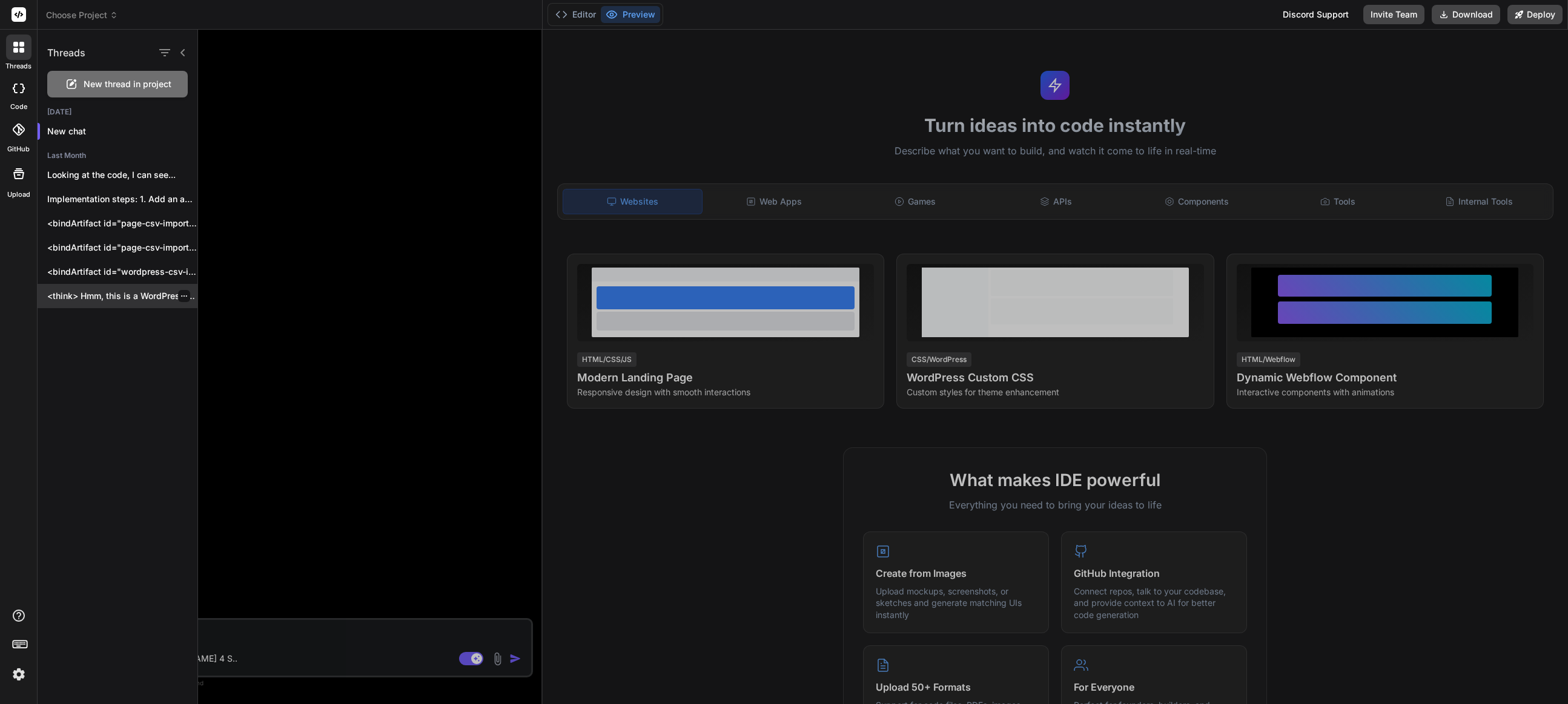
click at [180, 297] on icon "button" at bounding box center [184, 296] width 8 height 8
click at [219, 346] on span "Delete" at bounding box center [211, 344] width 26 height 13
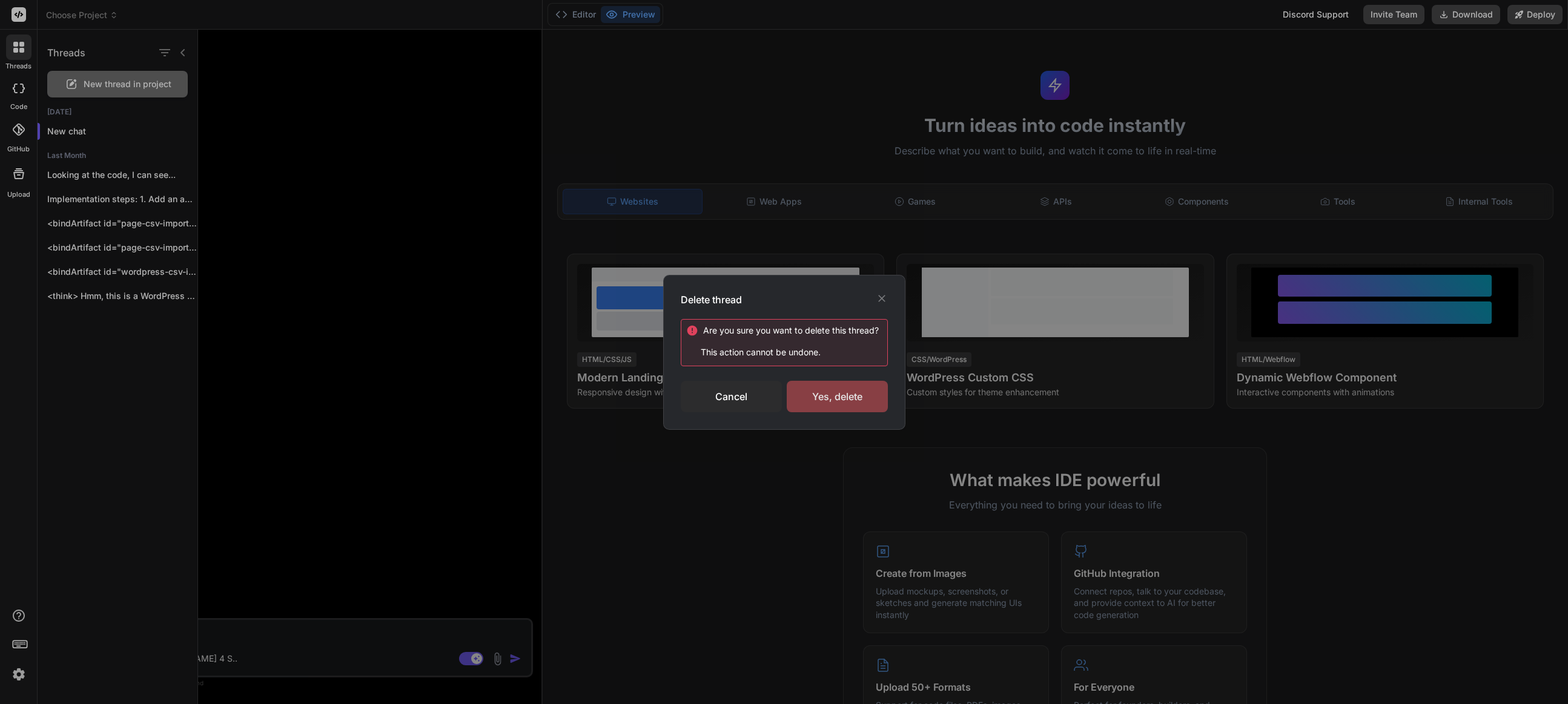
click at [829, 399] on div "Yes, delete" at bounding box center [837, 397] width 101 height 32
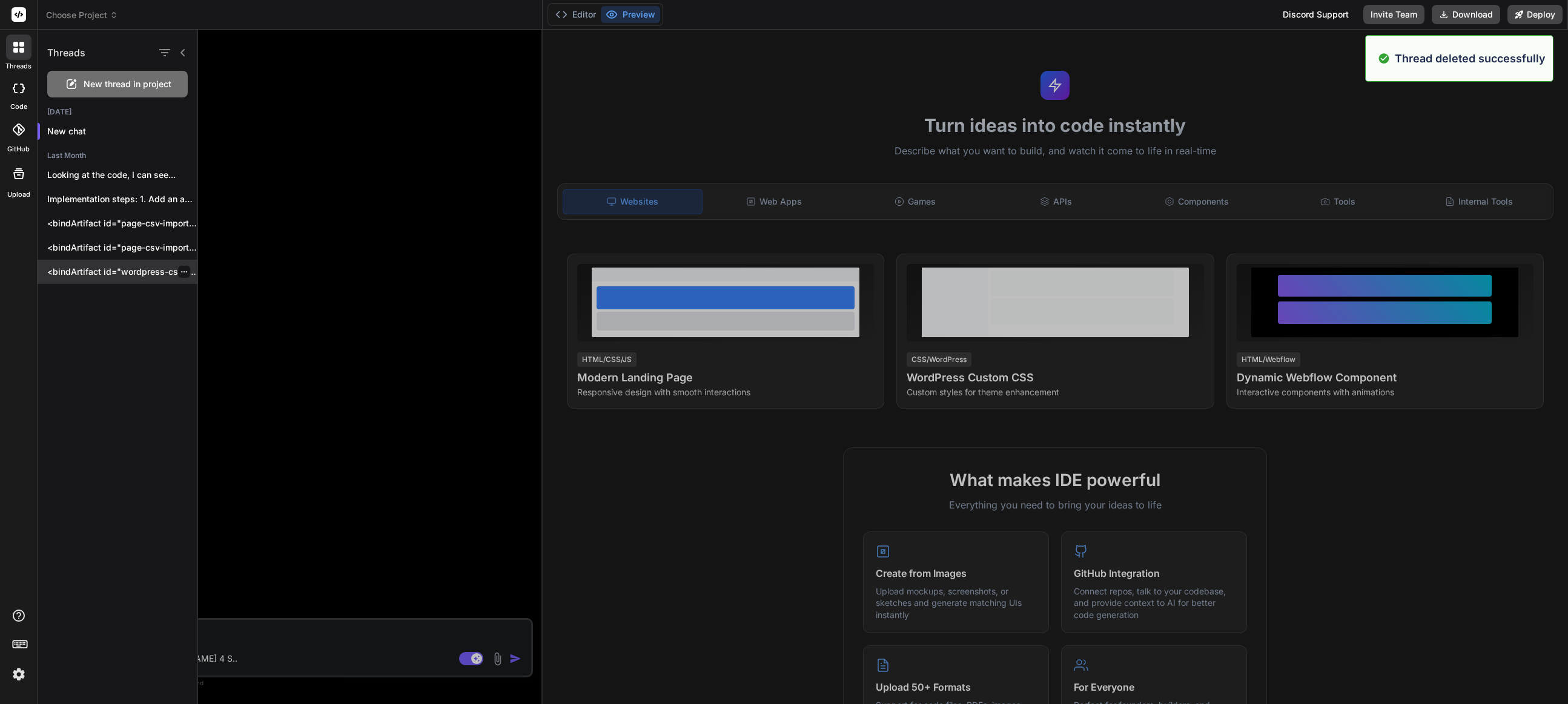
click at [180, 274] on icon "button" at bounding box center [184, 272] width 8 height 8
click at [231, 322] on div "Delete" at bounding box center [235, 319] width 118 height 24
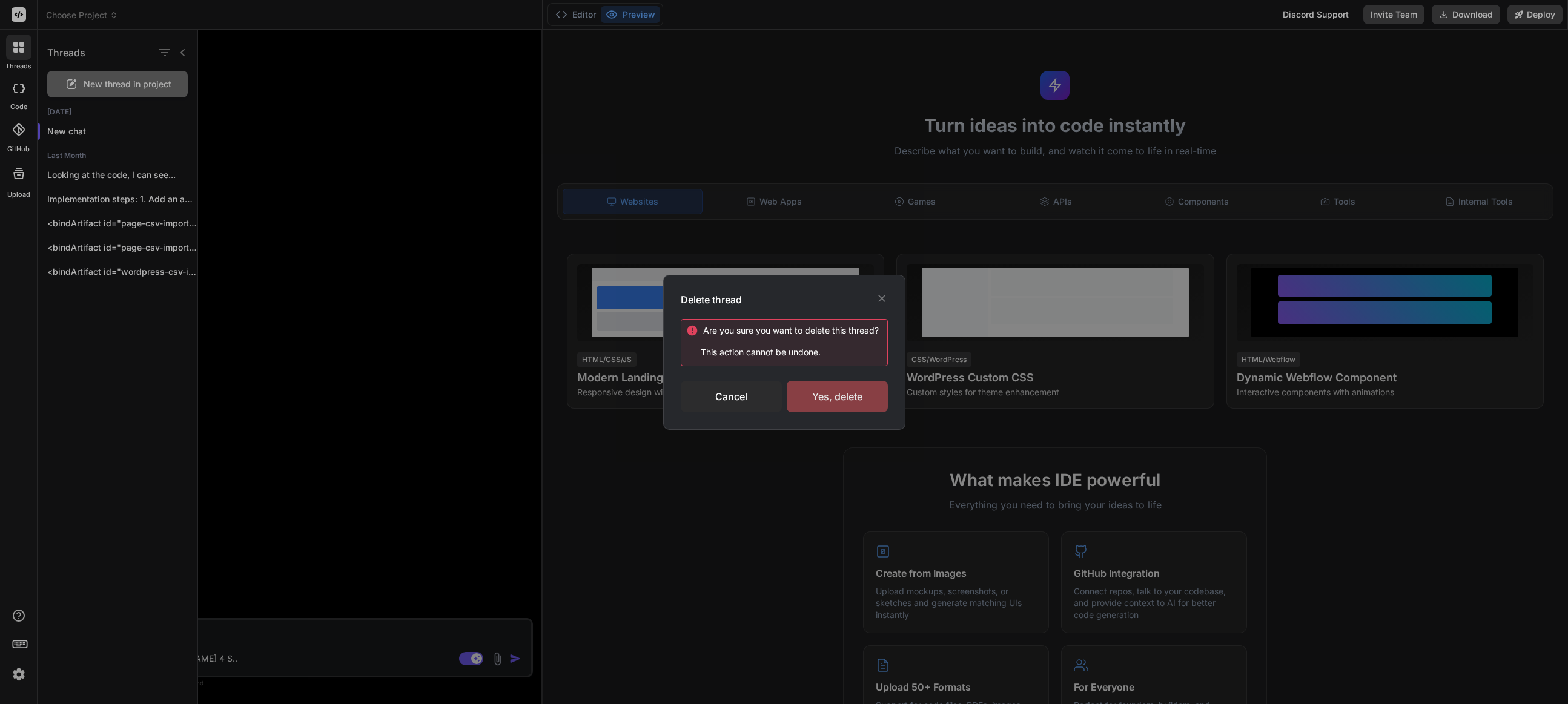
click at [834, 390] on div "Yes, delete" at bounding box center [837, 397] width 101 height 32
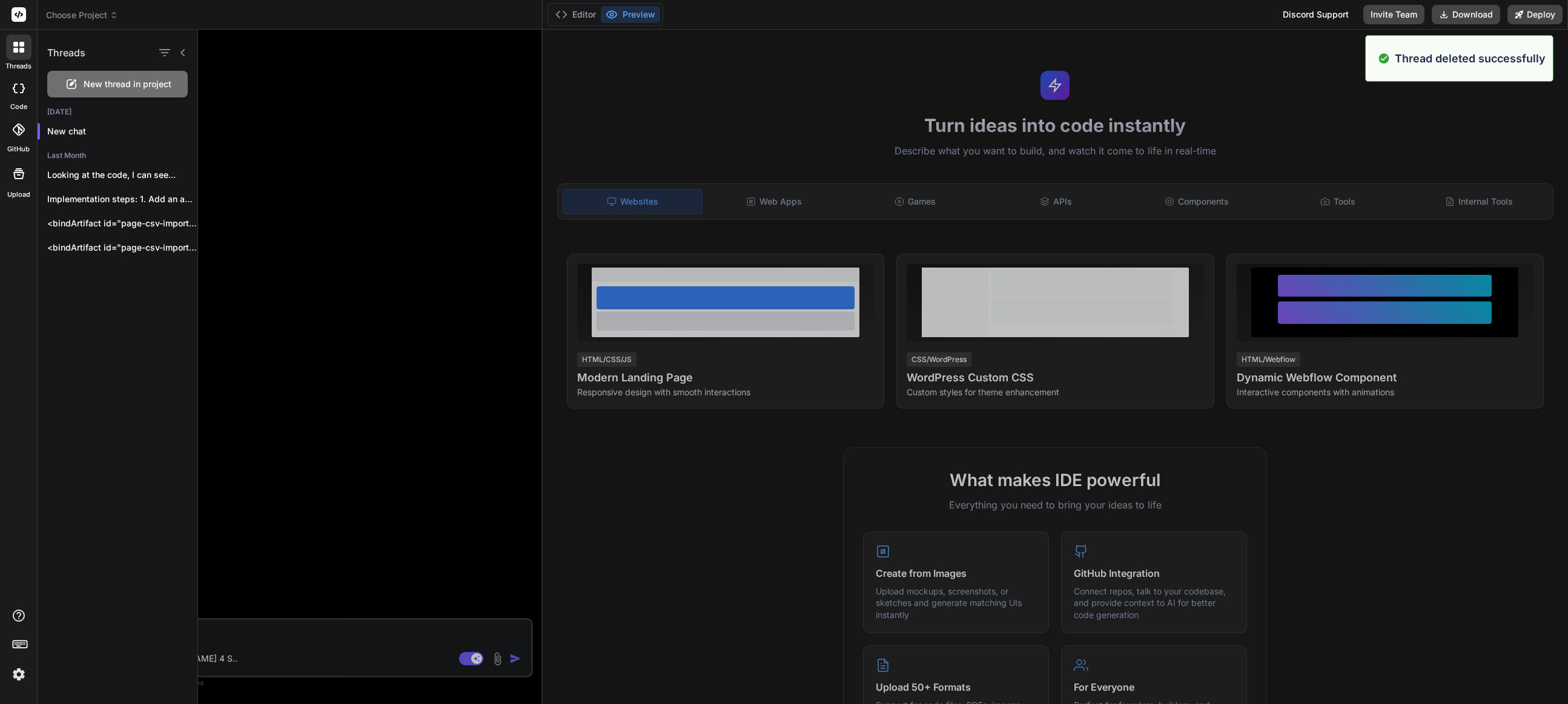
drag, startPoint x: 180, startPoint y: 247, endPoint x: 199, endPoint y: 253, distance: 19.9
click at [180, 247] on icon "button" at bounding box center [184, 248] width 8 height 8
click at [195, 291] on div "Delete" at bounding box center [235, 295] width 118 height 24
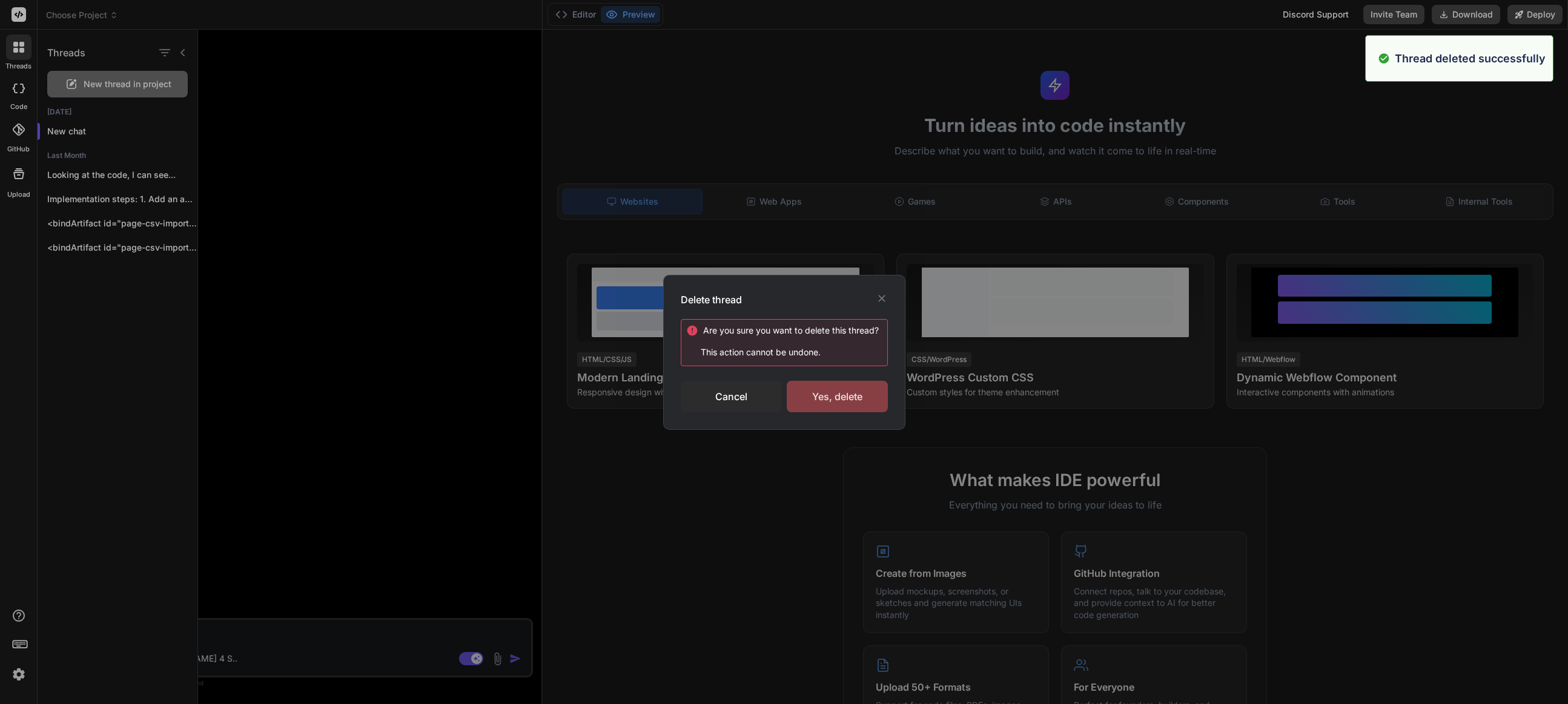
click at [863, 395] on div "Yes, delete" at bounding box center [837, 397] width 101 height 32
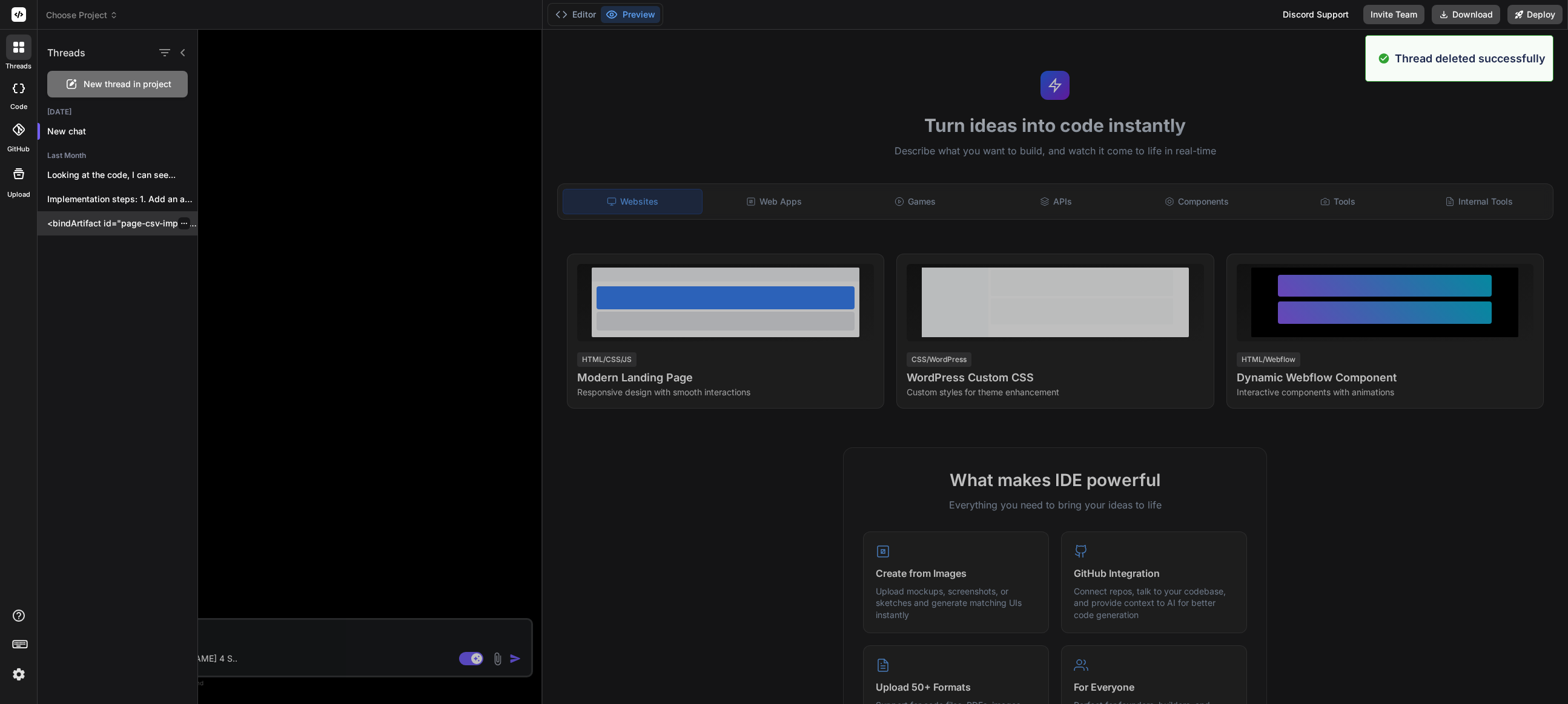
click at [180, 222] on icon "button" at bounding box center [184, 224] width 8 height 8
click at [205, 269] on span "Delete" at bounding box center [211, 272] width 26 height 13
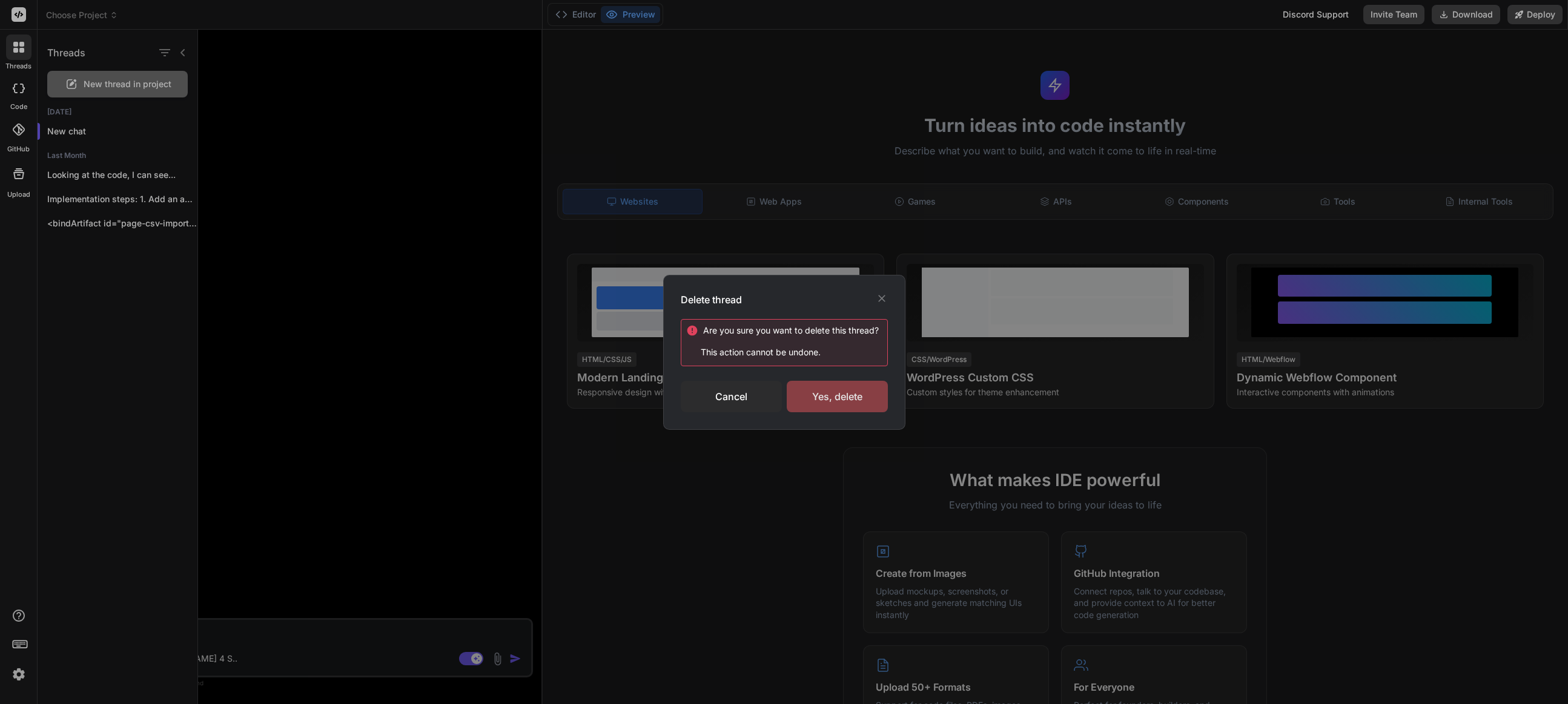
click at [829, 396] on div "Yes, delete" at bounding box center [837, 397] width 101 height 32
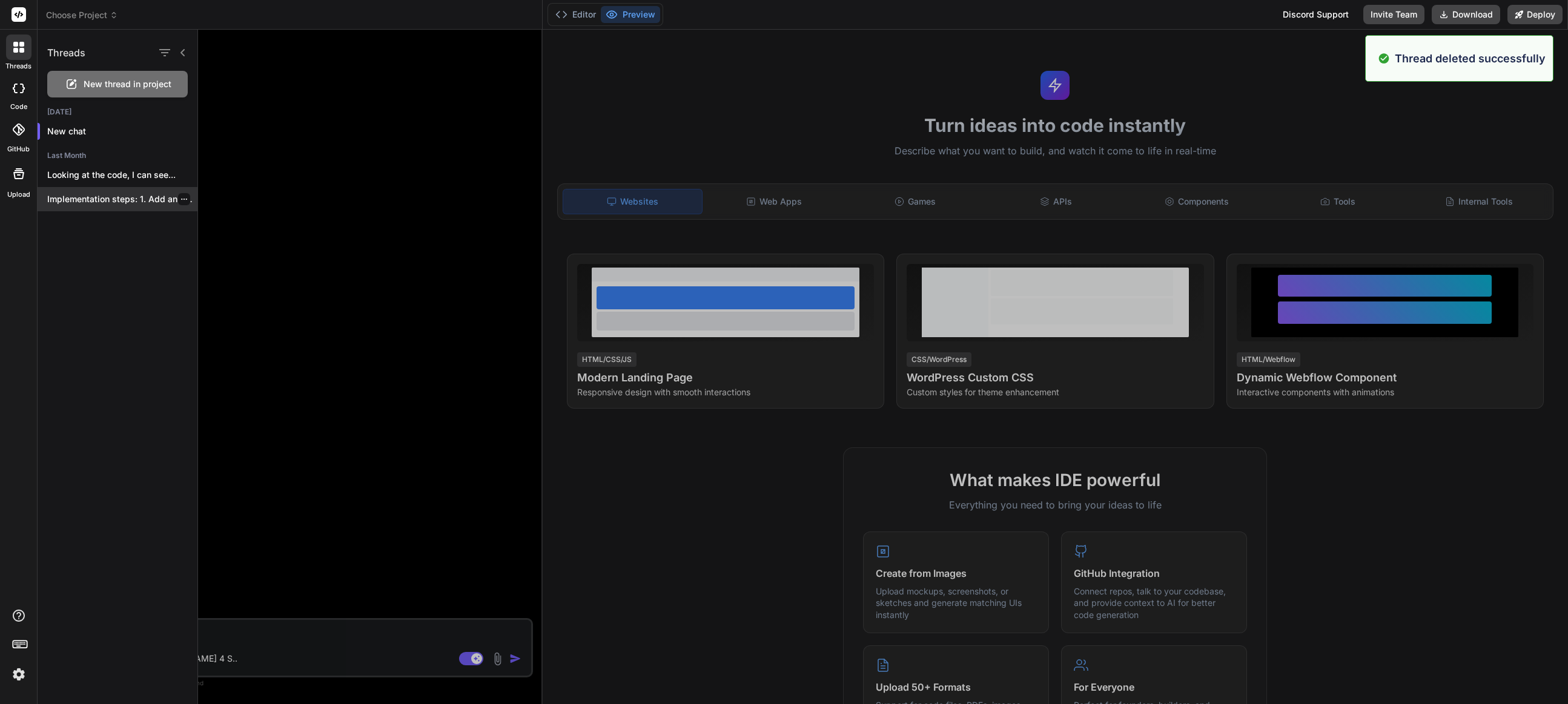
click at [180, 200] on icon "button" at bounding box center [184, 199] width 8 height 8
click at [223, 246] on span "Delete" at bounding box center [211, 248] width 26 height 13
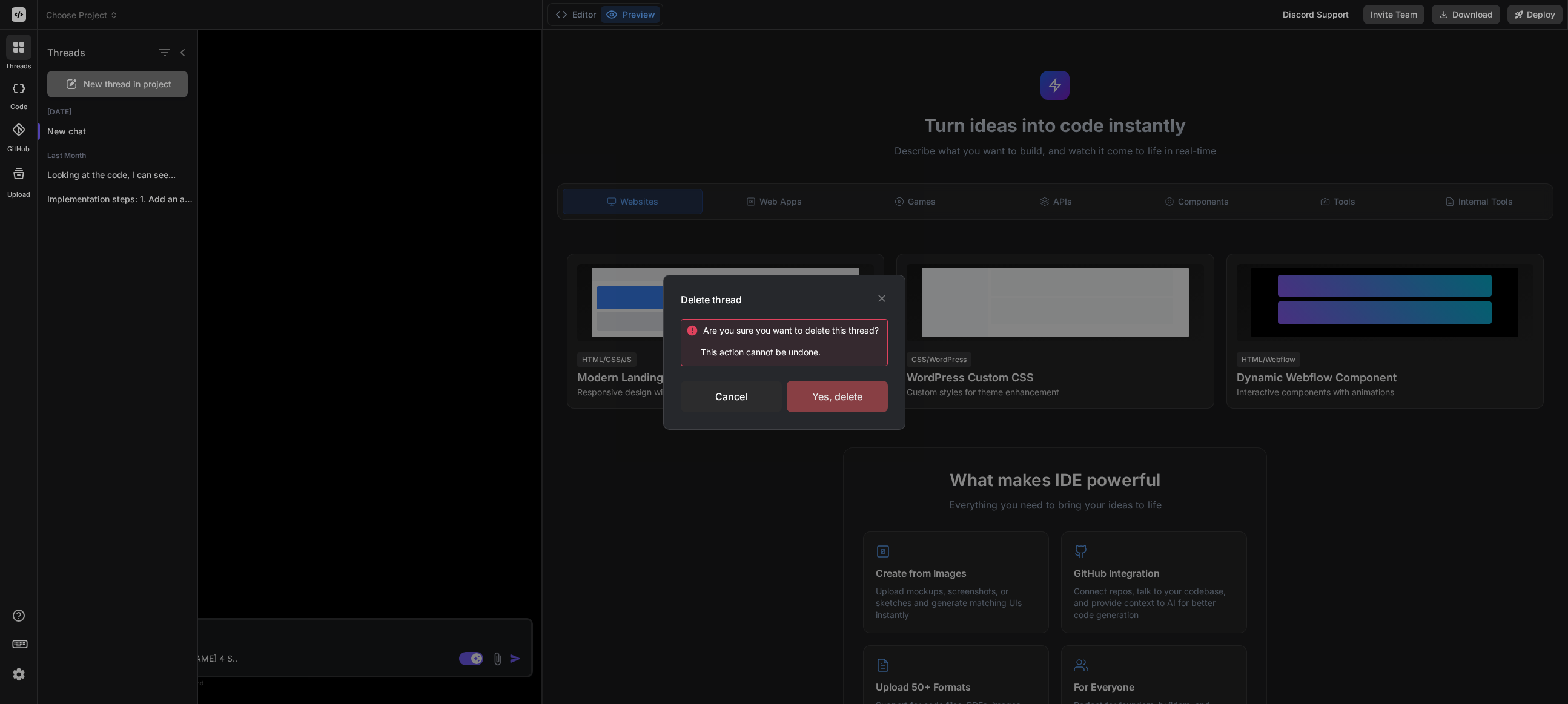
click at [829, 395] on div "Yes, delete" at bounding box center [837, 397] width 101 height 32
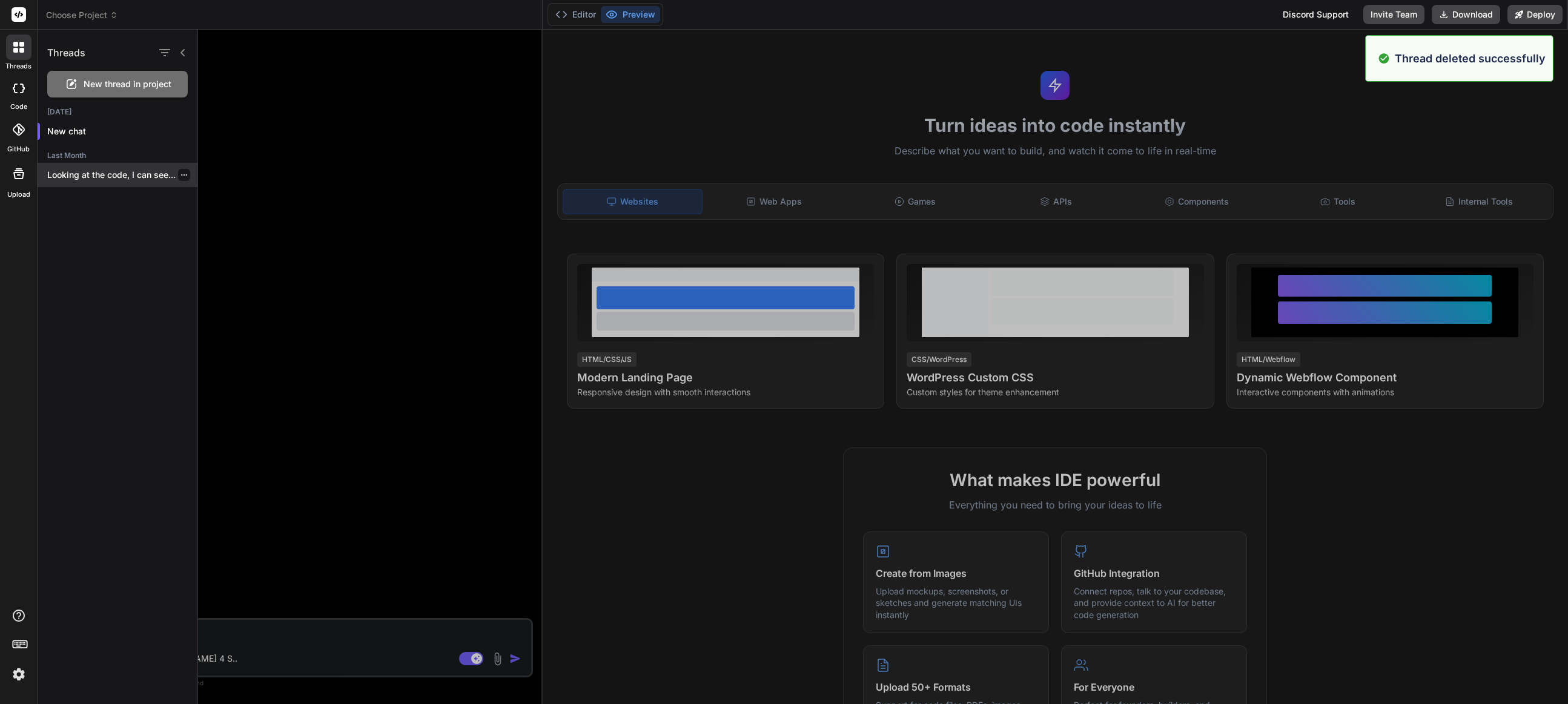
click at [180, 173] on icon "button" at bounding box center [184, 174] width 8 height 8
click at [214, 229] on span "Delete" at bounding box center [211, 224] width 26 height 13
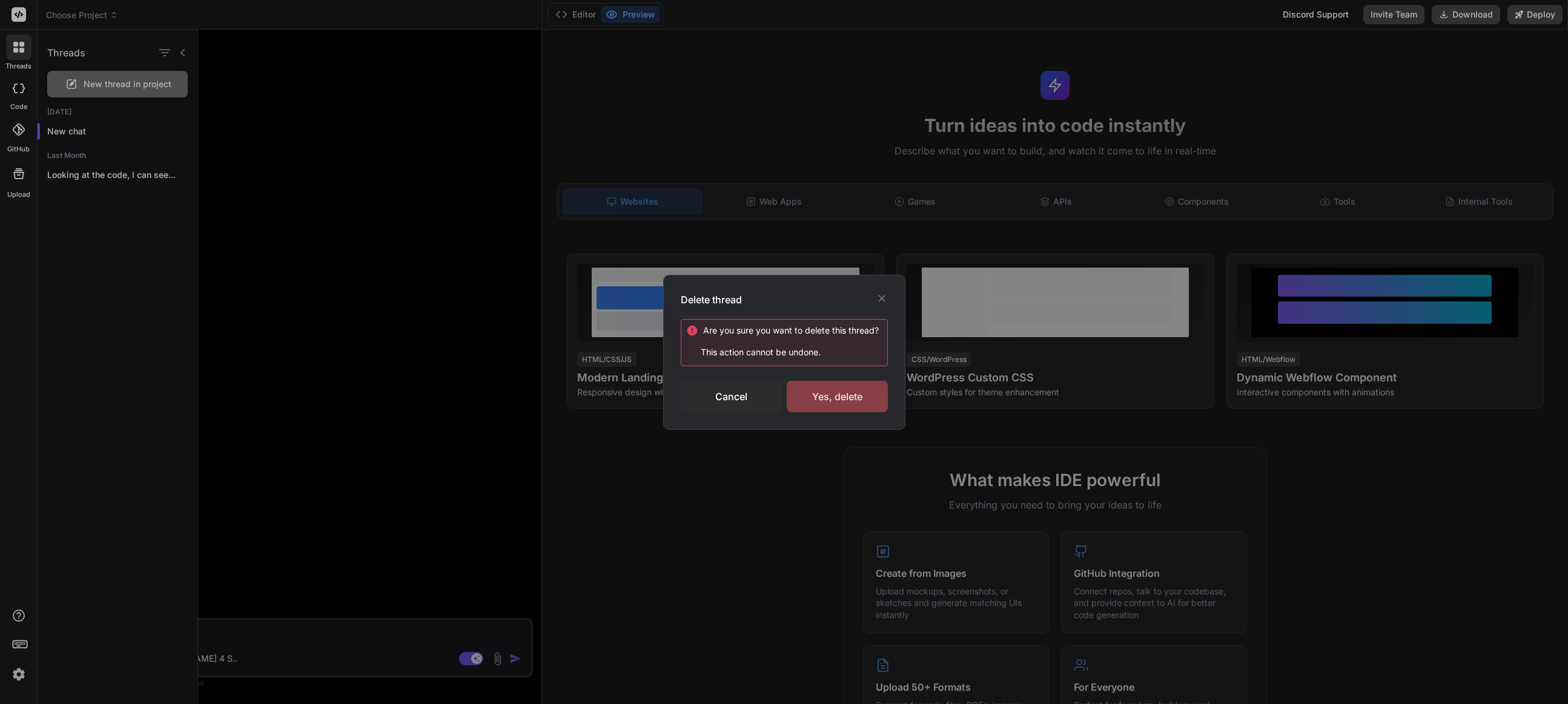
click at [845, 392] on div "Yes, delete" at bounding box center [837, 397] width 101 height 32
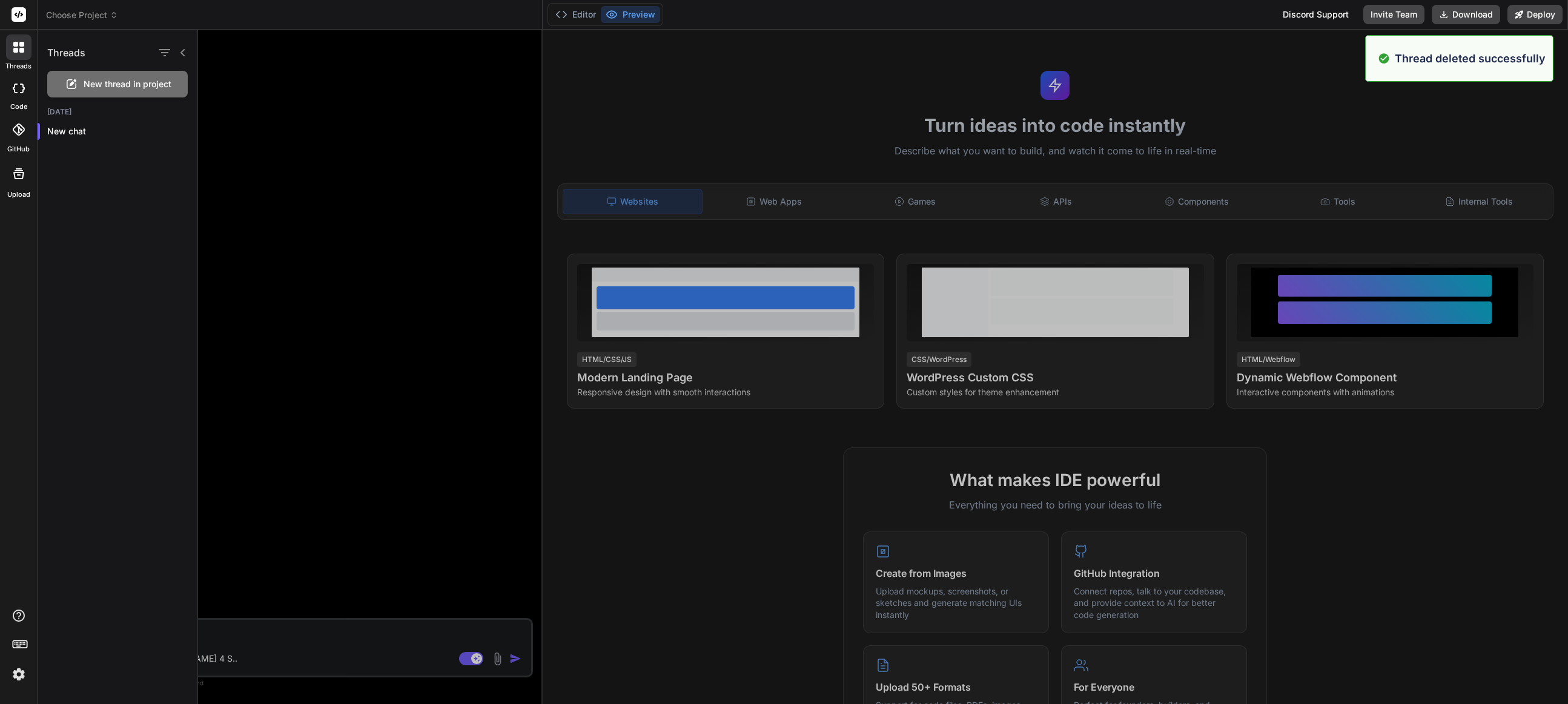
click at [364, 141] on div at bounding box center [883, 367] width 1370 height 675
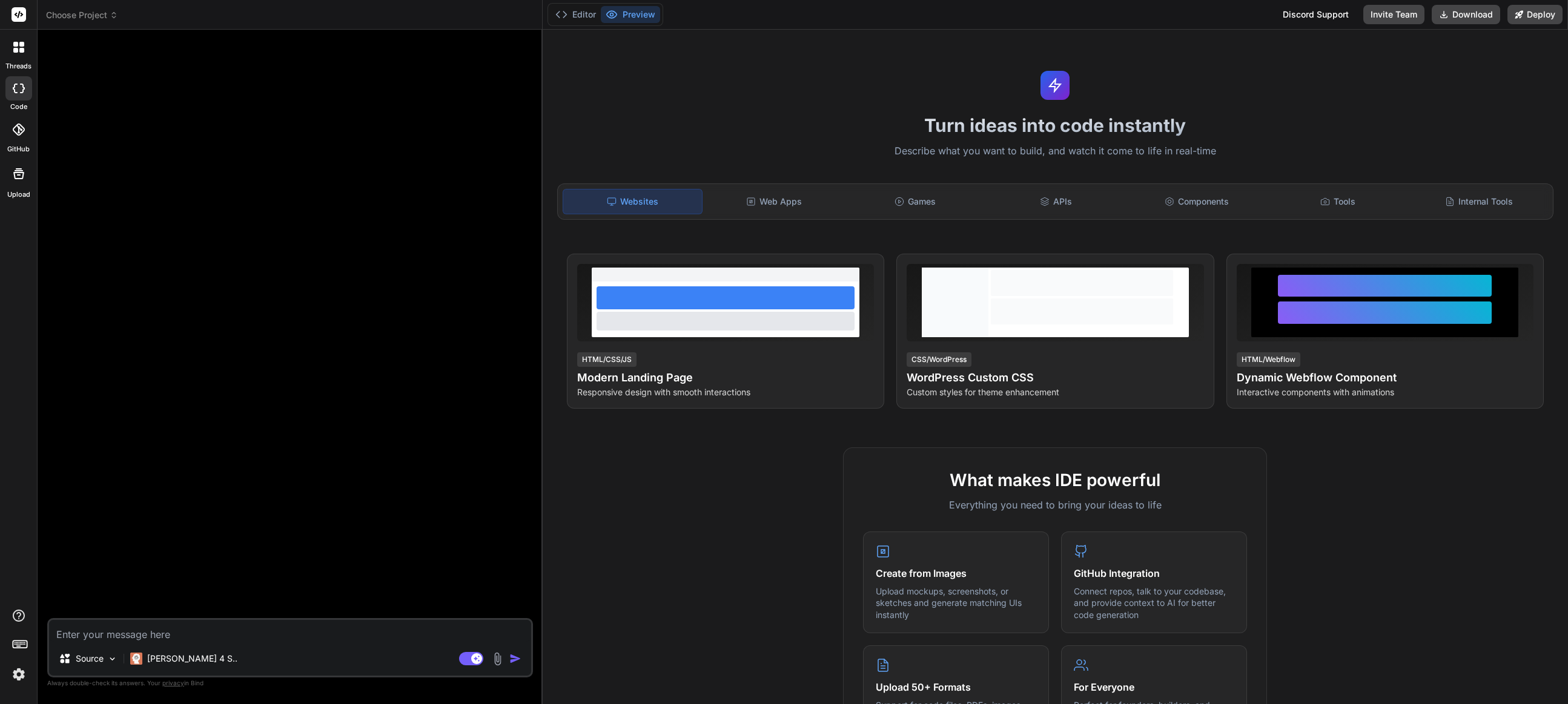
click at [18, 48] on icon at bounding box center [18, 47] width 11 height 11
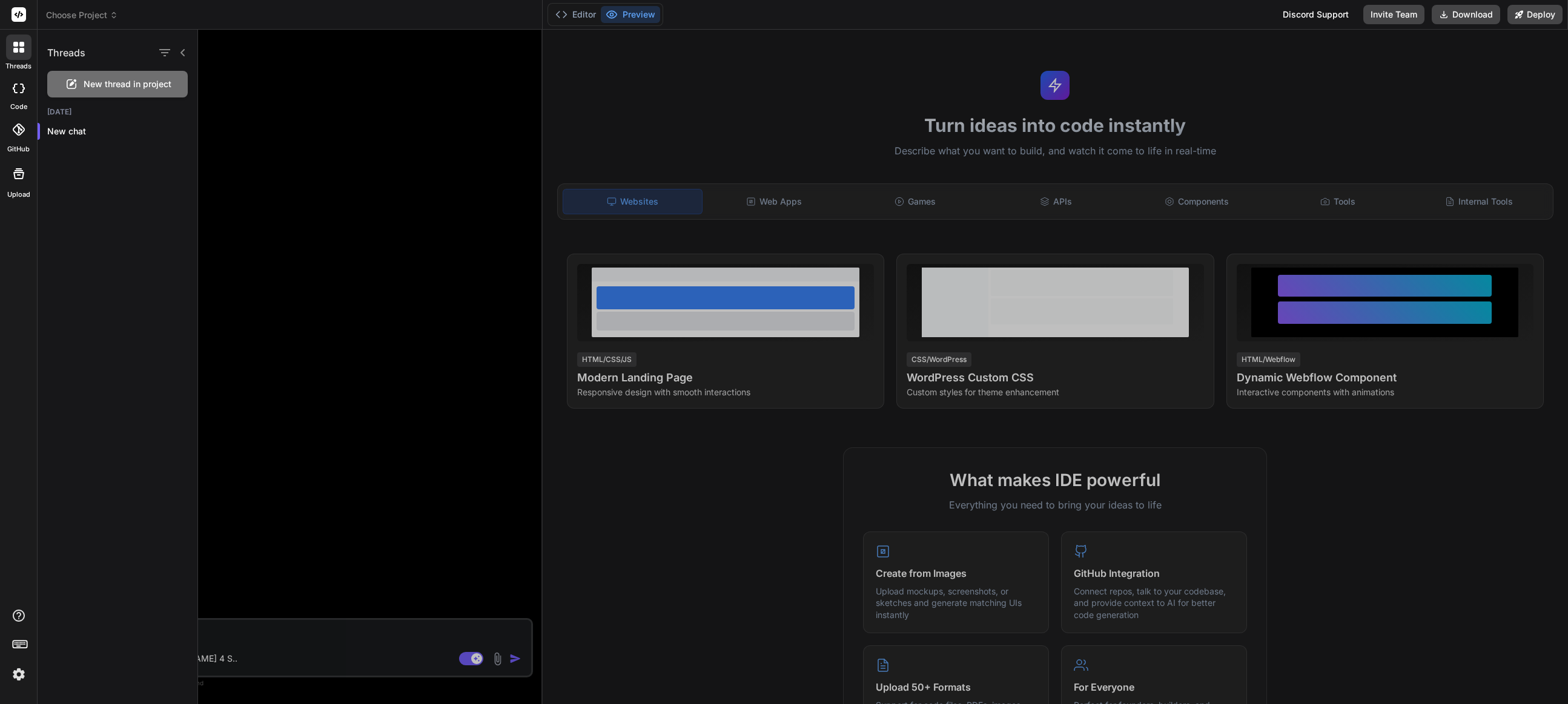
click at [18, 48] on icon at bounding box center [18, 47] width 11 height 11
click at [18, 93] on div at bounding box center [19, 88] width 27 height 24
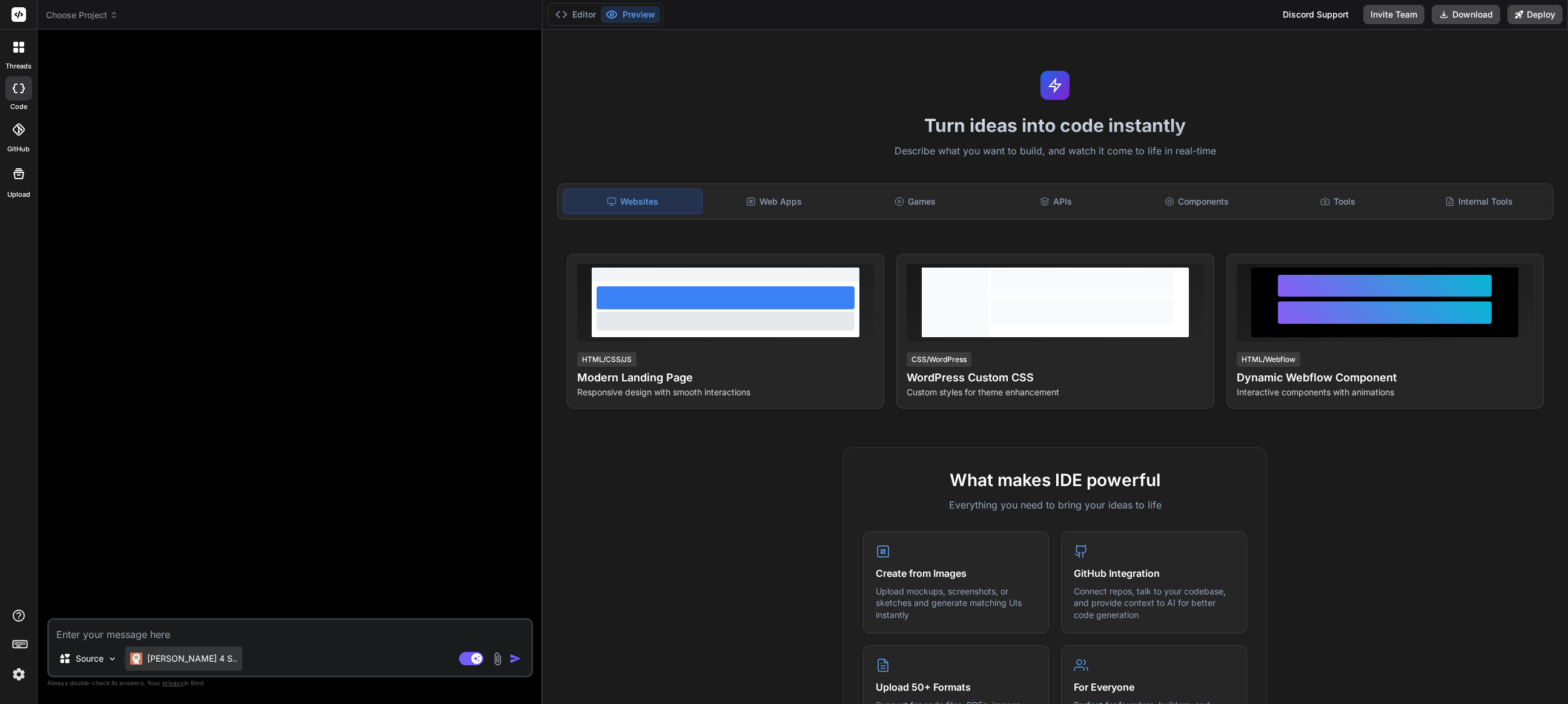
click at [182, 660] on p "Claude 4 S.." at bounding box center [192, 659] width 90 height 13
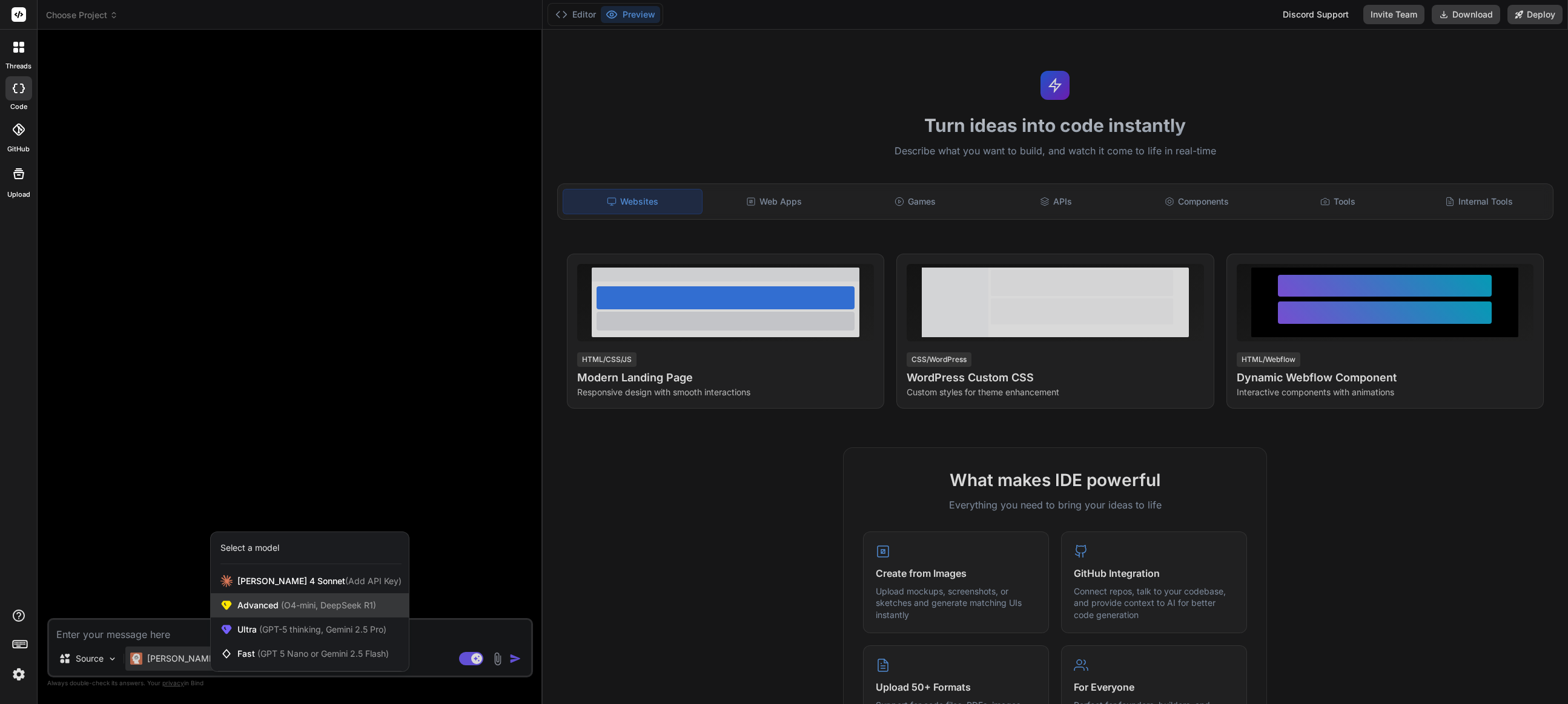
click at [300, 606] on span "(O4-mini, DeepSeek R1)" at bounding box center [327, 605] width 98 height 10
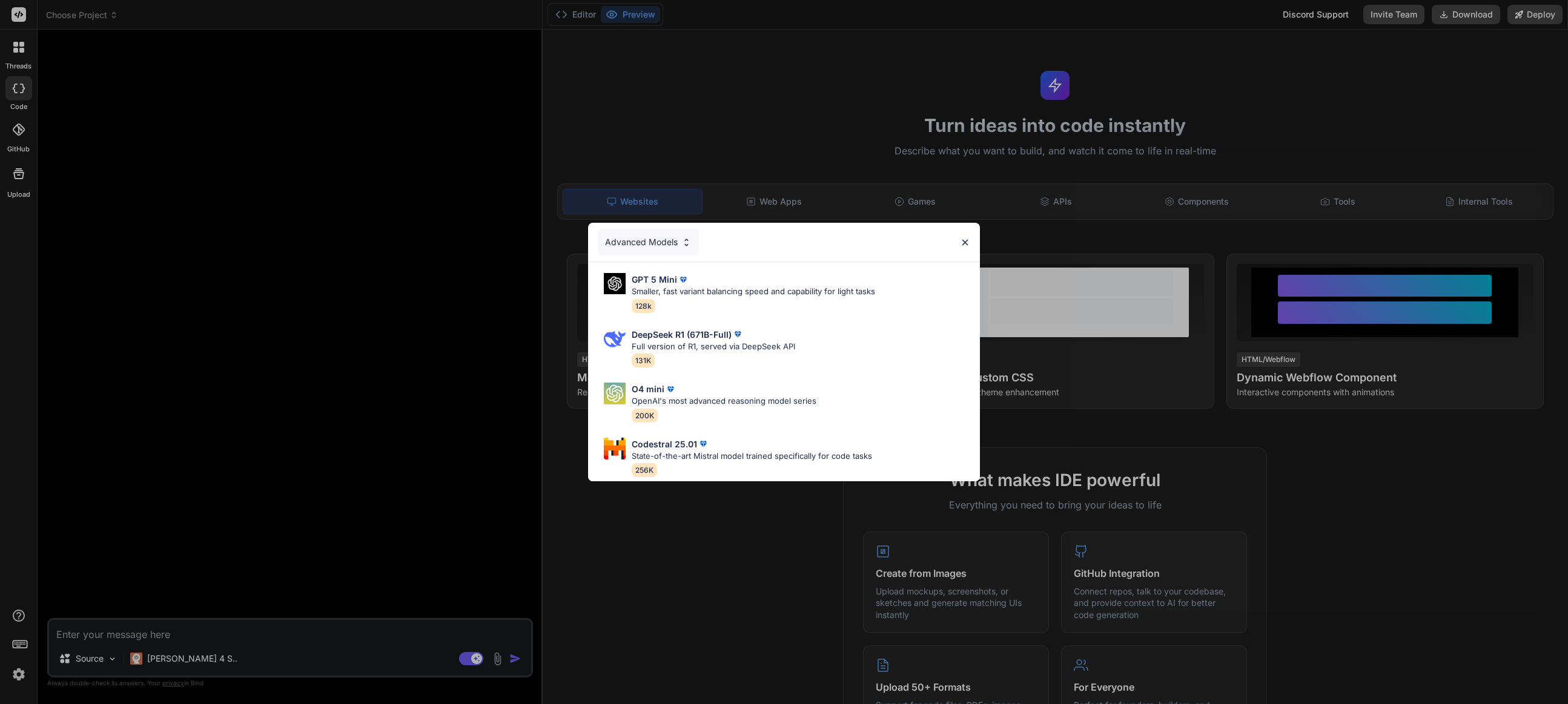
click at [168, 664] on div "Advanced Models GPT 5 Mini Smaller, fast variant balancing speed and capability…" at bounding box center [784, 352] width 1568 height 704
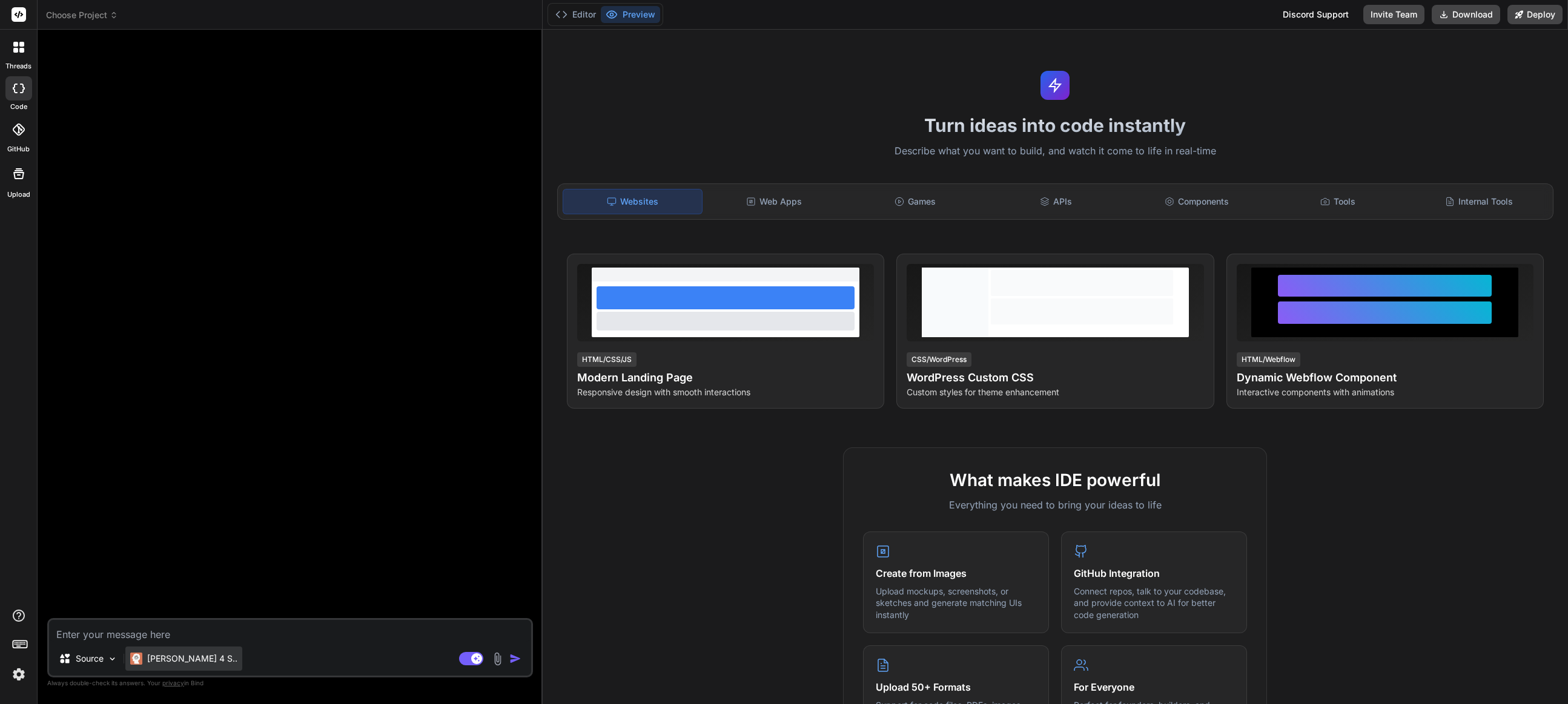
click at [192, 658] on p "Claude 4 S.." at bounding box center [192, 659] width 90 height 13
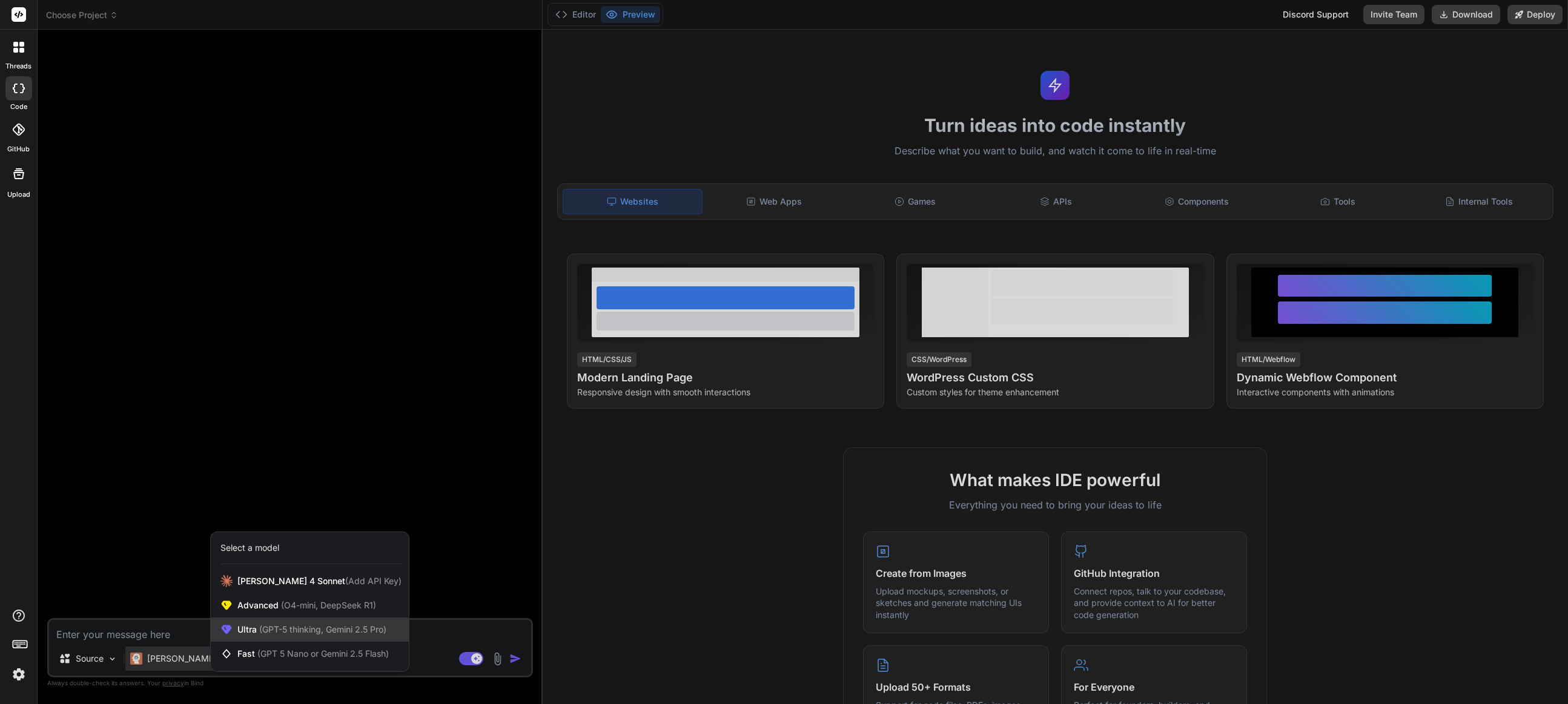
click at [291, 630] on span "(GPT-5 thinking, Gemini 2.5 Pro)" at bounding box center [321, 629] width 129 height 10
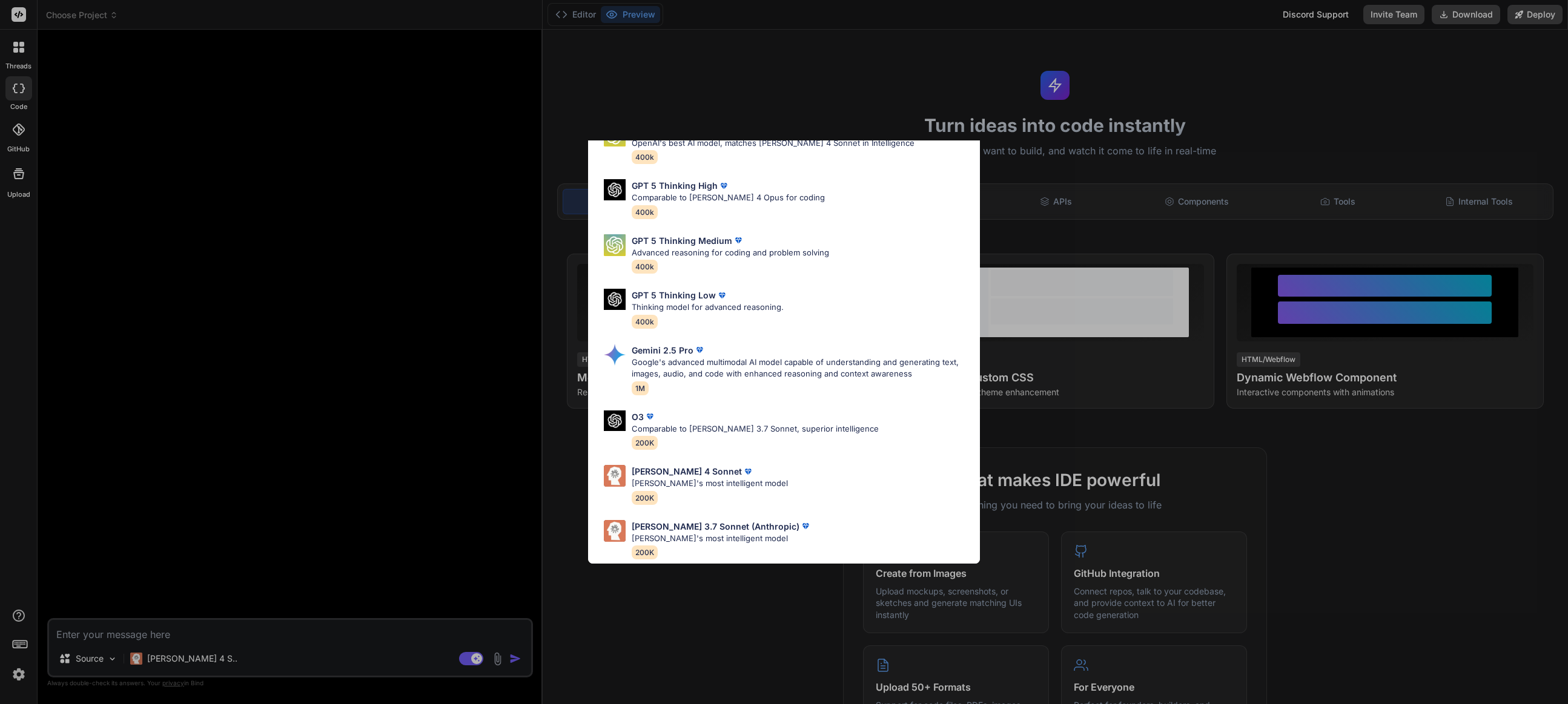
scroll to position [0, 0]
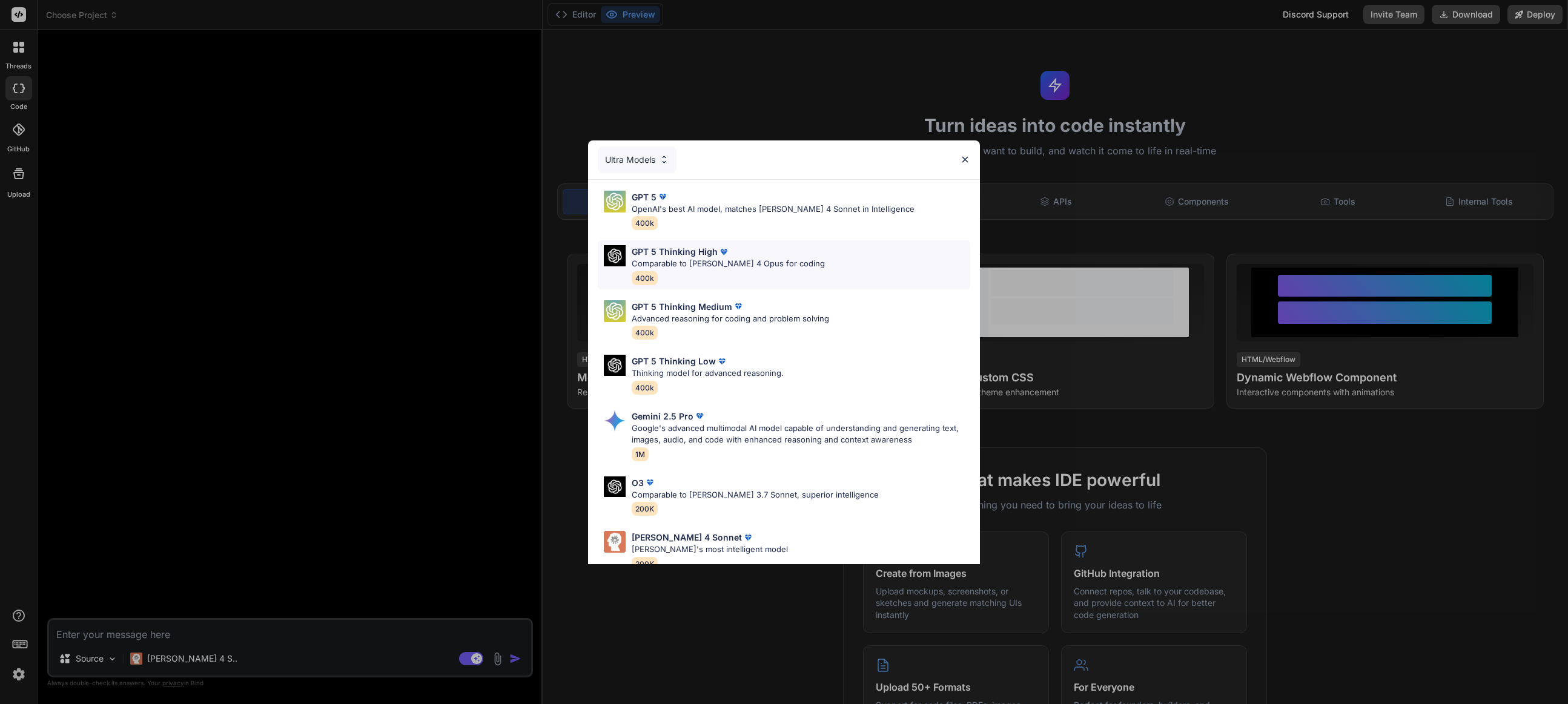
click at [789, 258] on div "GPT 5 Thinking High Comparable to Claude 4 Opus for coding 400k" at bounding box center [784, 264] width 372 height 49
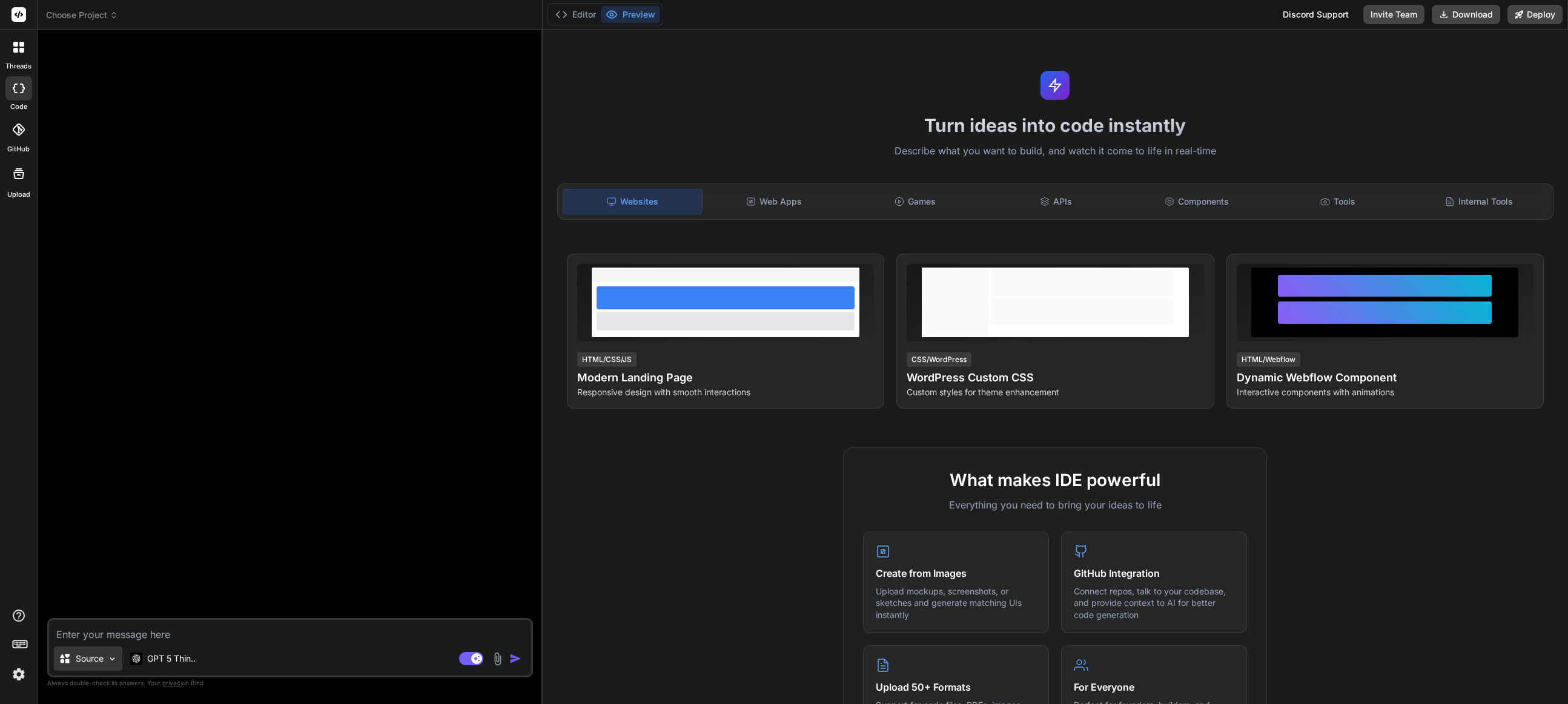
click at [108, 663] on img at bounding box center [112, 659] width 10 height 10
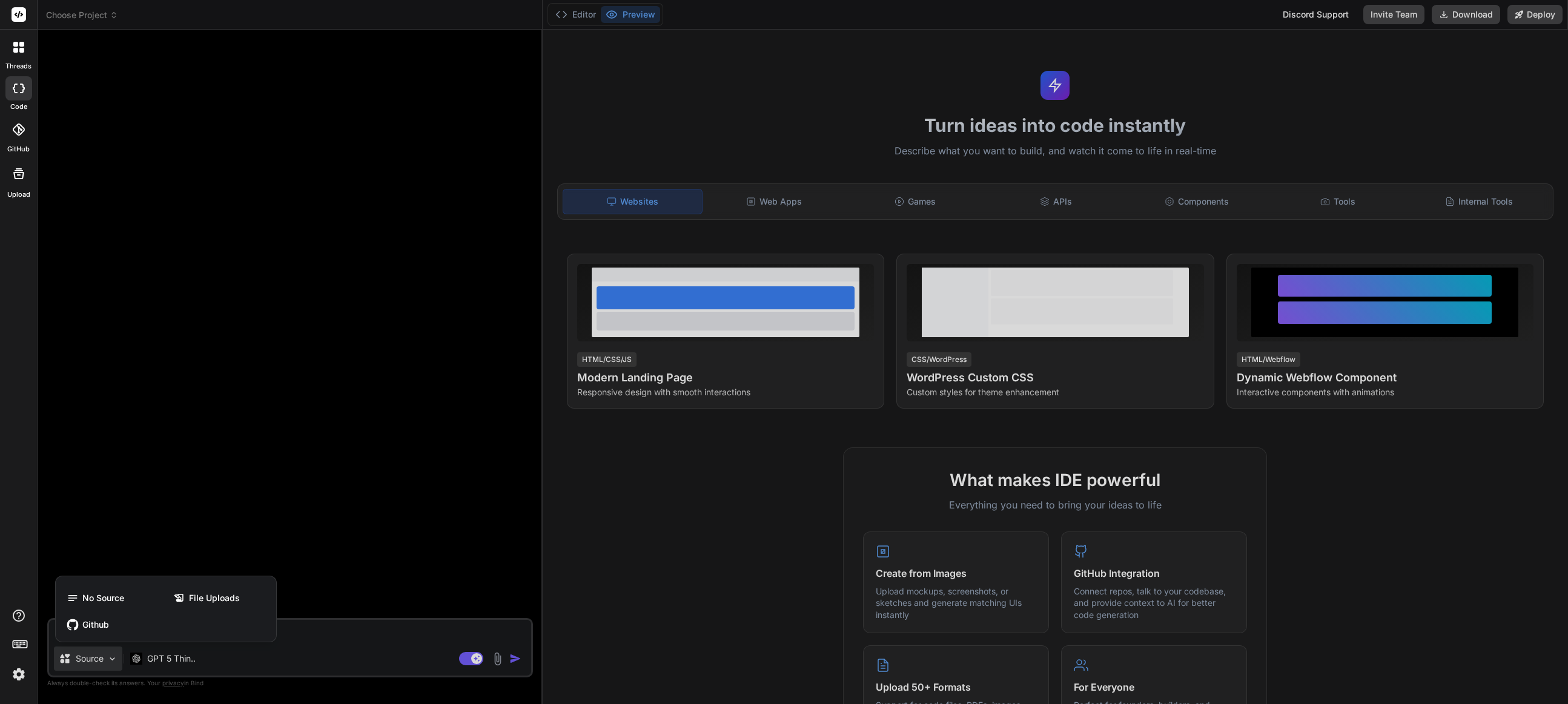
click at [315, 650] on div at bounding box center [784, 352] width 1568 height 704
type textarea "x"
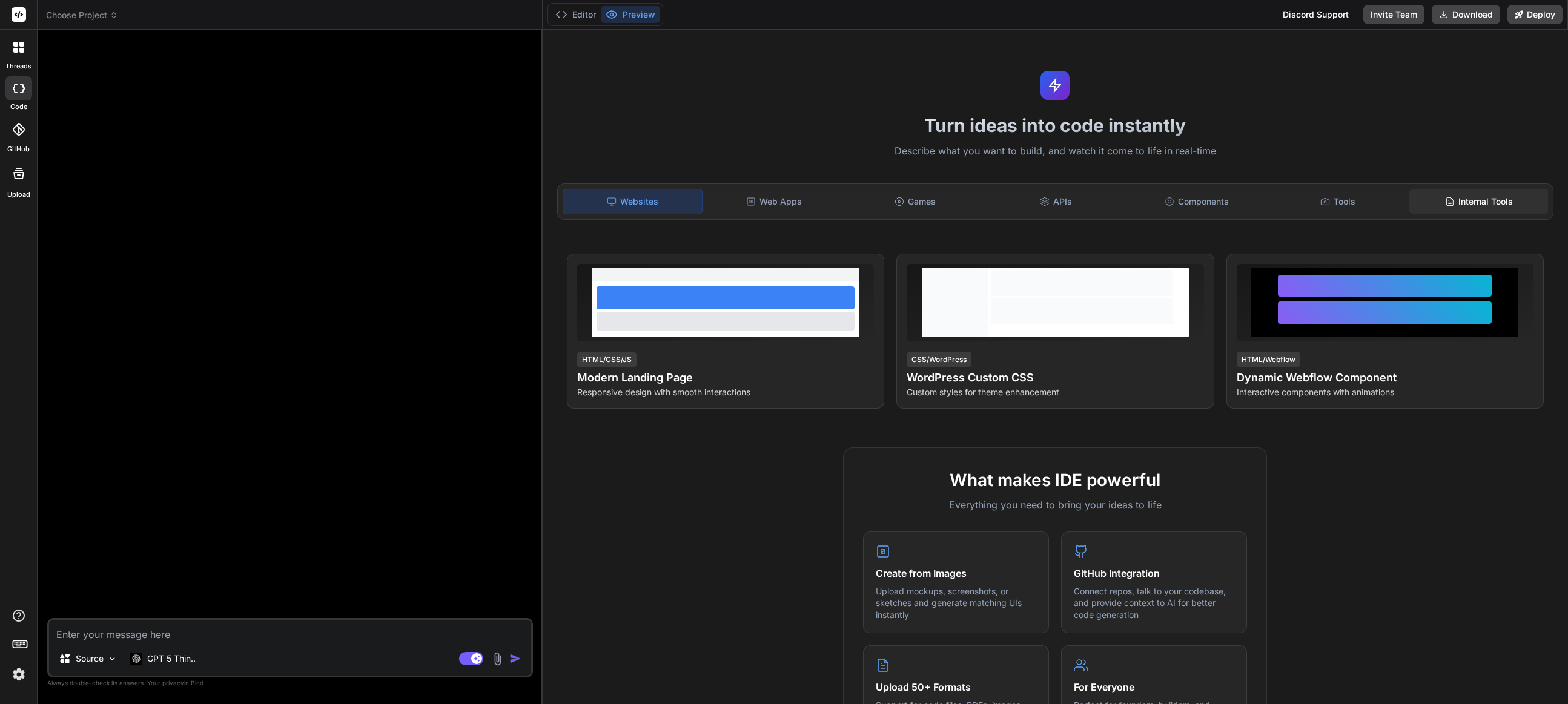
click at [1478, 200] on div "Internal Tools" at bounding box center [1479, 201] width 139 height 25
